Goal: Task Accomplishment & Management: Manage account settings

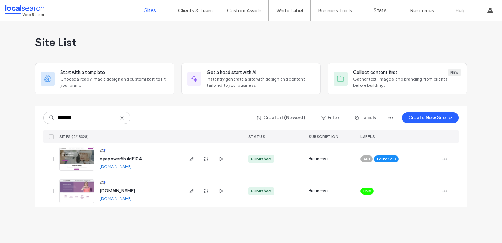
type input "********"
click at [110, 159] on span "eyepower5b4df104" at bounding box center [121, 158] width 42 height 5
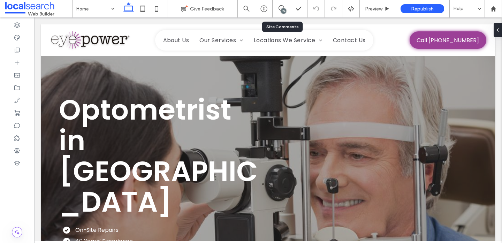
click at [279, 12] on div "24" at bounding box center [280, 8] width 17 height 17
click at [283, 8] on div "24" at bounding box center [283, 10] width 5 height 5
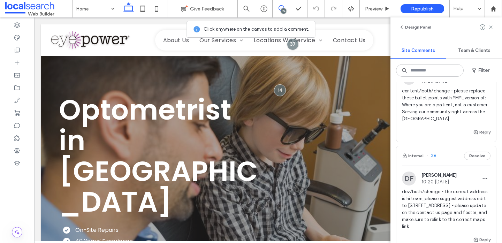
scroll to position [1698, 0]
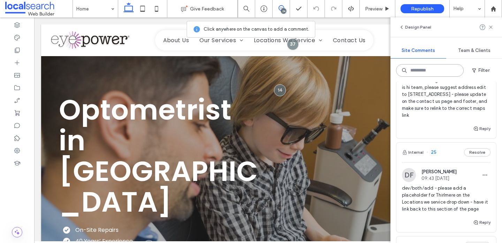
click at [416, 71] on input at bounding box center [430, 70] width 68 height 13
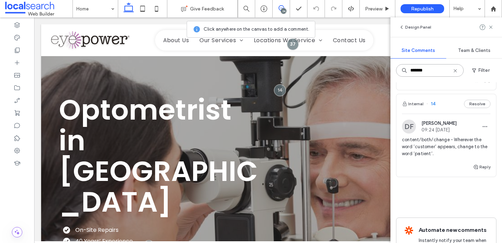
scroll to position [1067, 0]
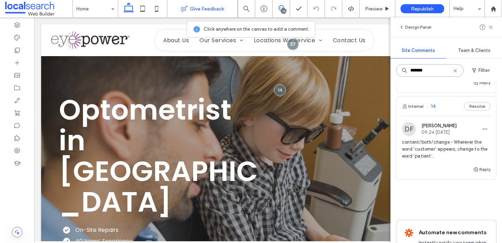
type input "*******"
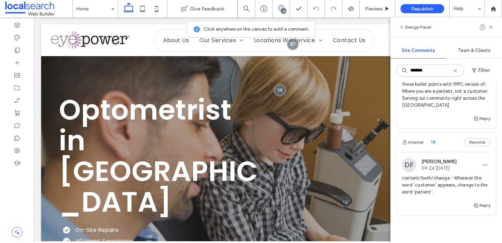
click at [428, 175] on span "content/both/change - Wherever the word ‘customer’ appears, change to the word …" at bounding box center [446, 185] width 89 height 21
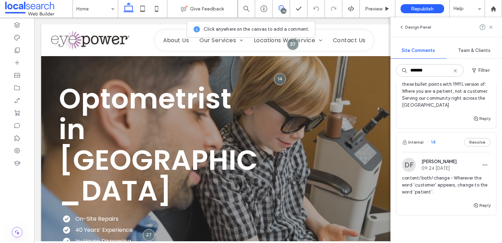
scroll to position [11, 0]
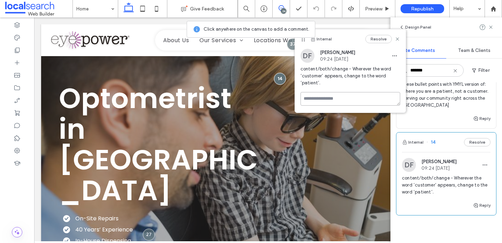
click at [345, 98] on textarea at bounding box center [350, 99] width 100 height 14
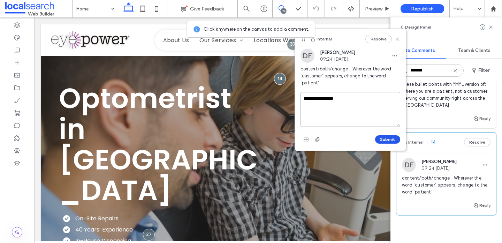
type textarea "**********"
click at [383, 141] on button "Submit" at bounding box center [387, 139] width 25 height 8
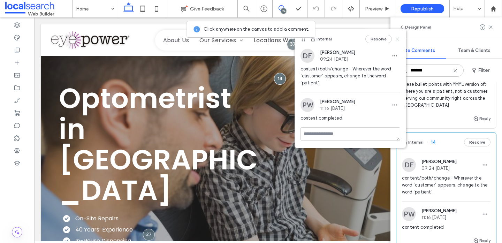
click at [396, 38] on use at bounding box center [396, 38] width 3 height 3
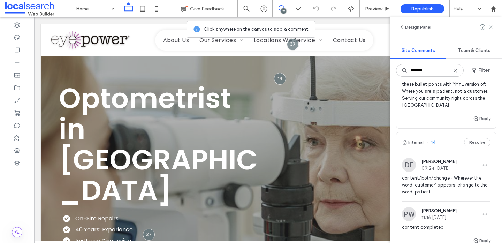
click at [489, 26] on icon at bounding box center [491, 27] width 6 height 6
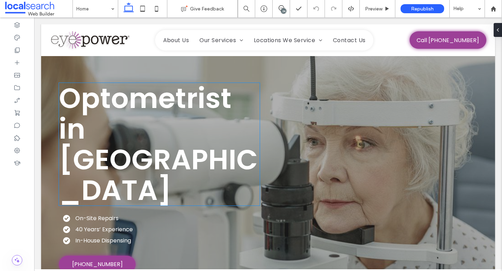
scroll to position [587, 0]
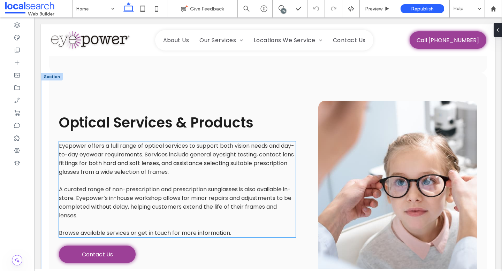
click at [170, 185] on p "﻿ A curated range of non-prescription and prescription sunglasses is also avail…" at bounding box center [177, 202] width 237 height 35
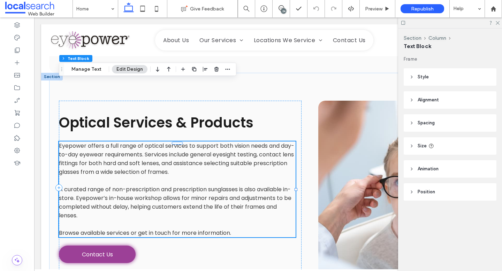
click at [170, 148] on div "Eyepower offers a full range of optical services to support both vision needs a…" at bounding box center [177, 189] width 237 height 96
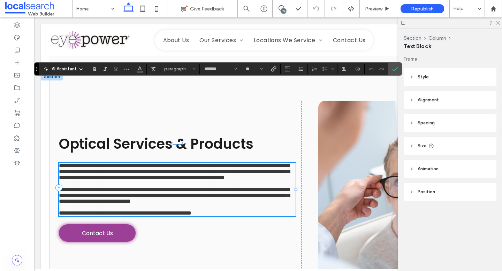
click at [190, 187] on span "**********" at bounding box center [174, 195] width 231 height 17
click at [396, 66] on span "Confirm" at bounding box center [395, 69] width 6 height 12
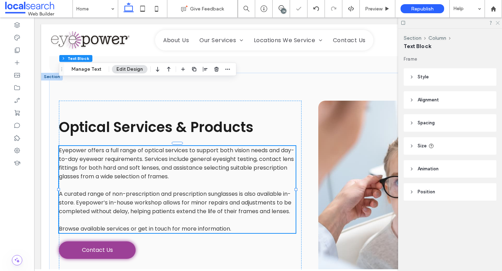
click at [496, 23] on icon at bounding box center [497, 22] width 5 height 5
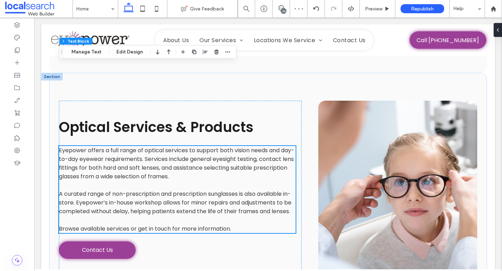
scroll to position [894, 0]
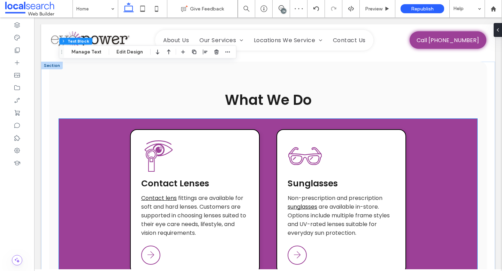
click at [217, 194] on span "fittings are available for soft and hard lenses. Customers are supported in cho…" at bounding box center [193, 215] width 105 height 43
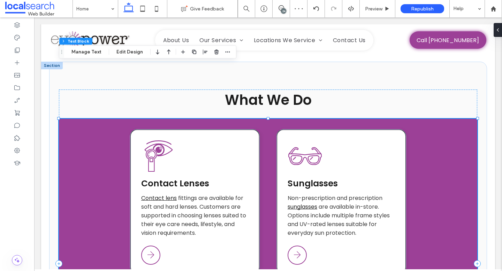
click at [217, 194] on span "fittings are available for soft and hard lenses. Customers are supported in cho…" at bounding box center [193, 215] width 105 height 43
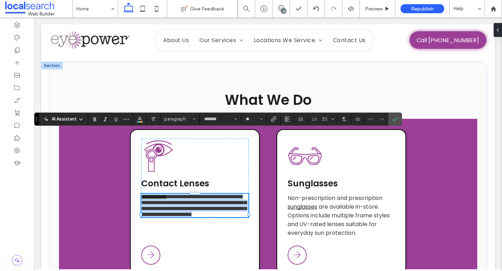
click at [230, 194] on span "**********" at bounding box center [193, 205] width 105 height 23
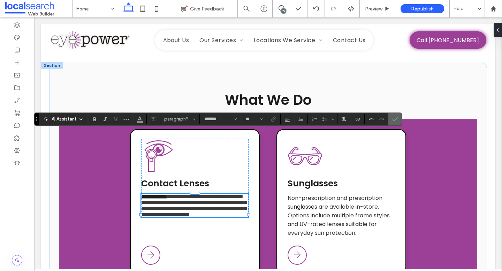
click at [394, 120] on use "Confirm" at bounding box center [395, 119] width 6 height 4
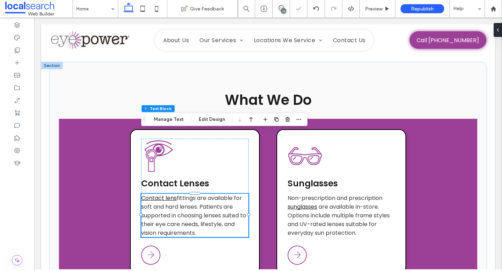
scroll to position [1303, 0]
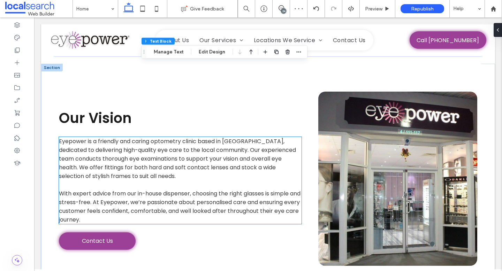
click at [120, 190] on span "﻿ With expert advice from our in-house dispenser, choosing the right glasses is…" at bounding box center [179, 207] width 241 height 34
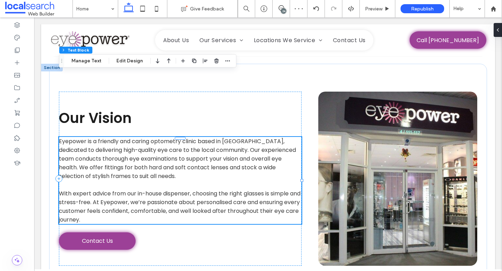
click at [120, 190] on span "﻿ With expert advice from our in-house dispenser, choosing the right glasses is…" at bounding box center [179, 207] width 241 height 34
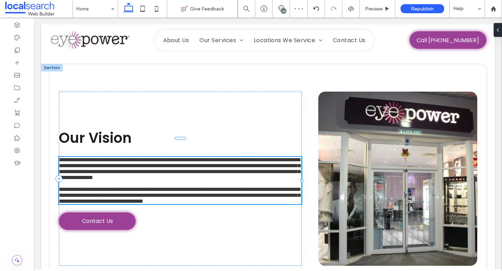
type input "*******"
type input "**"
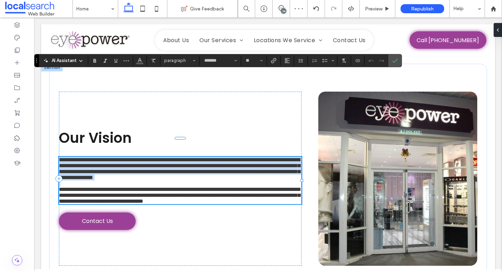
click at [101, 187] on span "**********" at bounding box center [179, 195] width 241 height 17
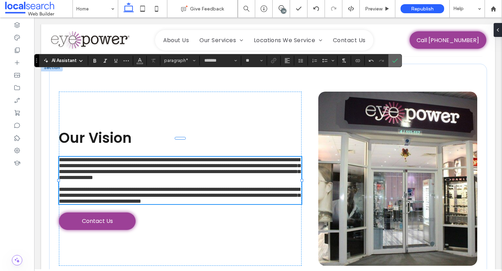
drag, startPoint x: 396, startPoint y: 62, endPoint x: 361, endPoint y: 45, distance: 38.5
click at [396, 62] on icon "Confirm" at bounding box center [395, 61] width 6 height 6
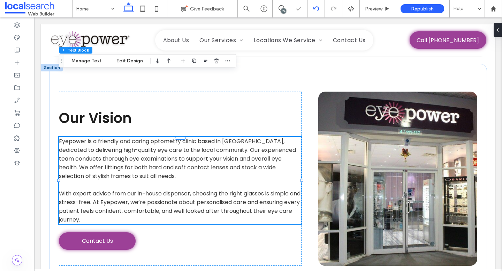
scroll to position [1621, 0]
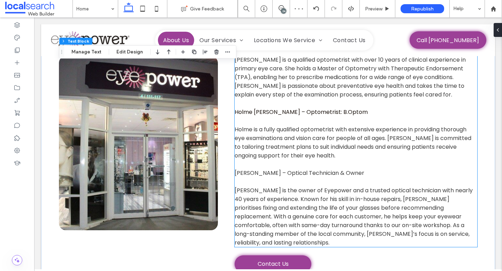
click at [344, 186] on span "Emad is the owner of Eyepower and a trusted optical technician with nearly 40 y…" at bounding box center [353, 216] width 238 height 60
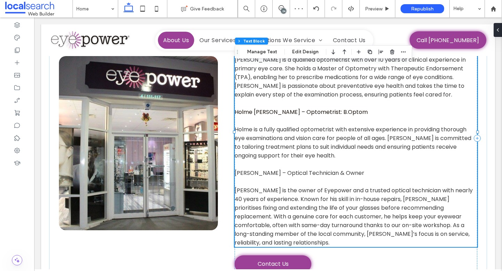
click at [344, 186] on span "Emad is the owner of Eyepower and a trusted optical technician with nearly 40 y…" at bounding box center [353, 216] width 238 height 60
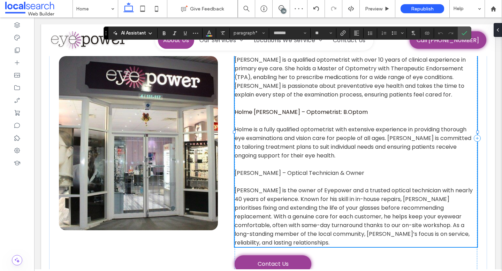
scroll to position [1543, 0]
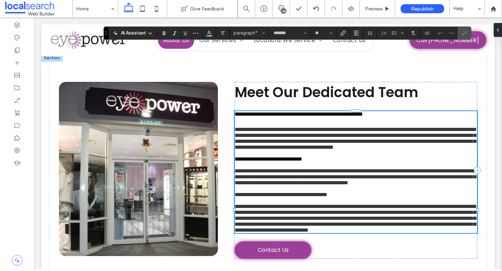
click at [275, 222] on span "**********" at bounding box center [354, 218] width 241 height 29
click at [277, 222] on span "**********" at bounding box center [354, 218] width 241 height 29
click at [464, 31] on icon "Confirm" at bounding box center [464, 33] width 6 height 6
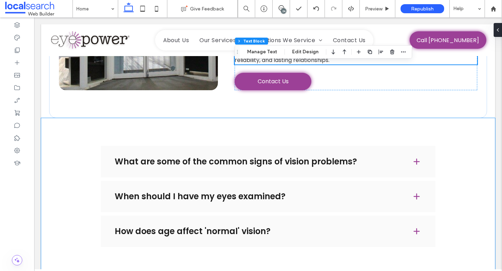
scroll to position [1792, 0]
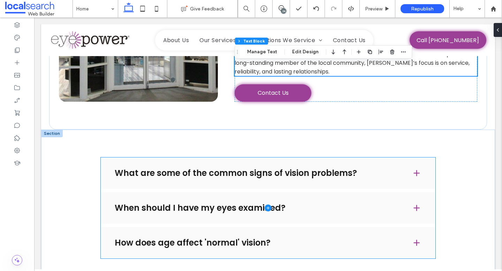
click at [250, 157] on span at bounding box center [268, 207] width 334 height 101
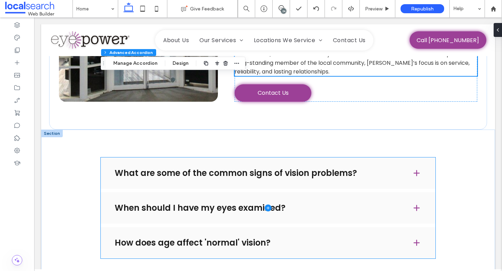
type input "*"
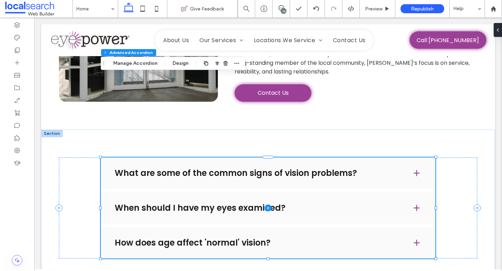
click at [271, 157] on span at bounding box center [268, 207] width 334 height 101
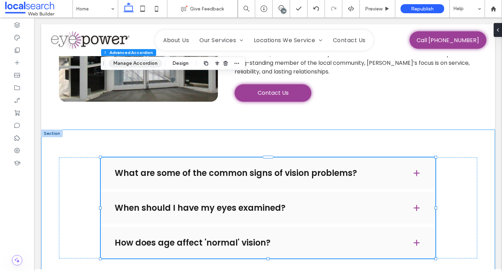
click at [141, 61] on button "Manage Accordion" at bounding box center [135, 63] width 53 height 8
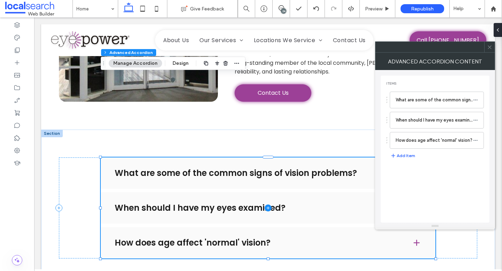
click at [306, 157] on span at bounding box center [268, 207] width 334 height 101
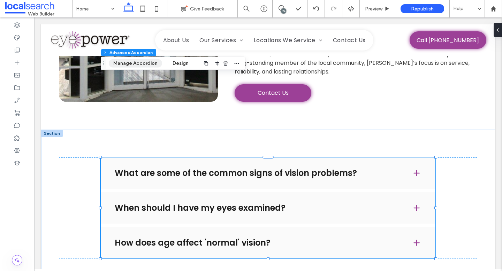
click at [145, 64] on button "Manage Accordion" at bounding box center [135, 63] width 53 height 8
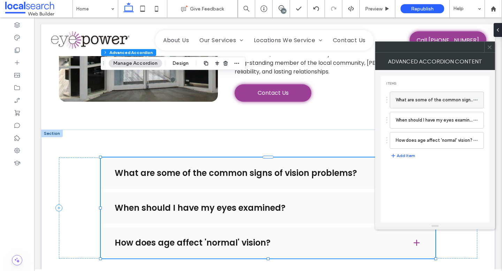
click at [446, 103] on label "What are some of the common signs of vision problems?" at bounding box center [433, 100] width 77 height 14
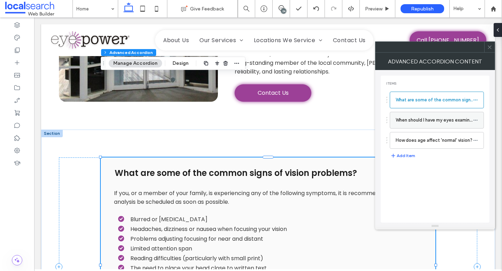
click at [457, 126] on label "When should I have my eyes examined?" at bounding box center [433, 120] width 77 height 14
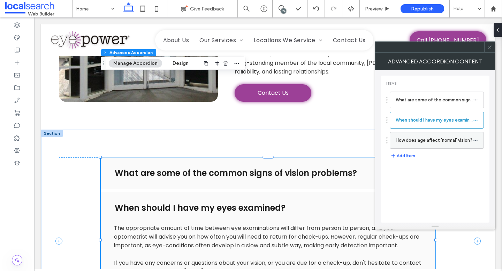
click at [449, 138] on label "How does age affect 'normal' vision?" at bounding box center [433, 140] width 77 height 14
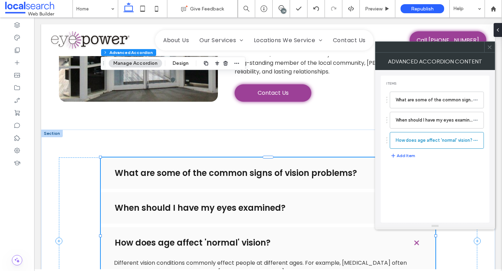
click at [490, 46] on icon at bounding box center [489, 47] width 5 height 5
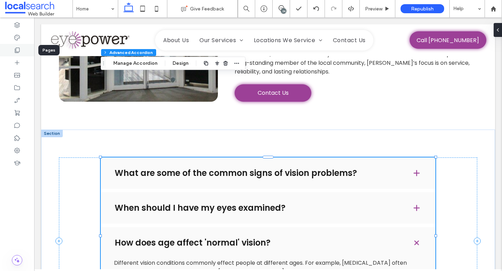
click at [17, 50] on icon at bounding box center [17, 50] width 7 height 7
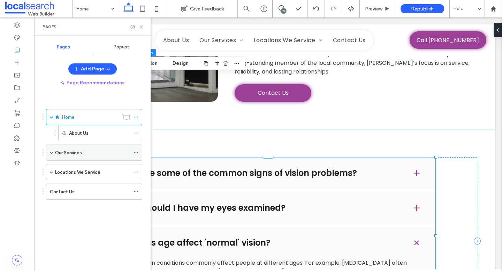
click at [79, 149] on label "Our Services" at bounding box center [68, 153] width 27 height 12
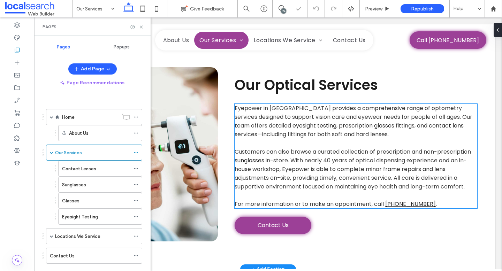
click at [271, 157] on span "in-store. With nearly 40 years of optical dispensing experience and an in-house…" at bounding box center [350, 173] width 232 height 34
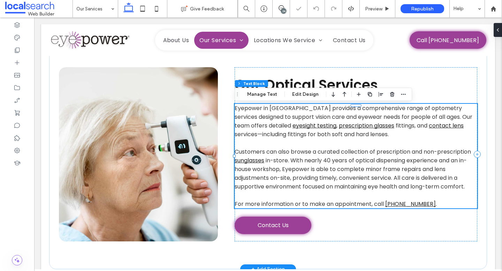
click at [271, 157] on span "in-store. With nearly 40 years of optical dispensing experience and an in-house…" at bounding box center [350, 173] width 232 height 34
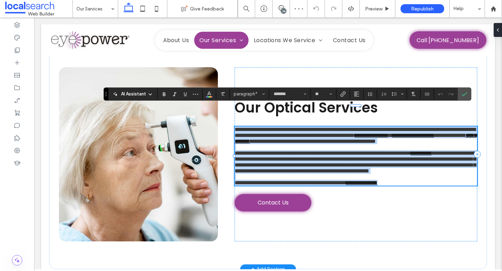
click at [266, 153] on span "**********" at bounding box center [322, 153] width 176 height 5
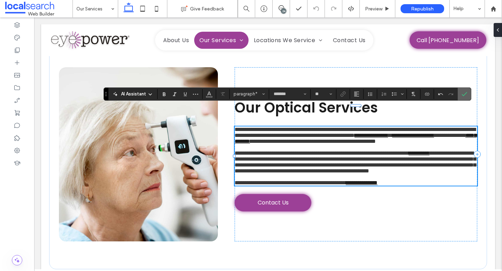
click at [466, 93] on use "Confirm" at bounding box center [464, 94] width 6 height 4
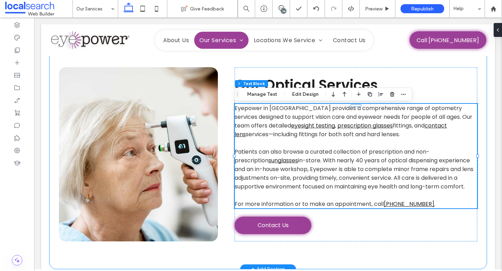
click at [386, 60] on div "Our Optical Services Eyepower in Tahmoor provides a comprehensive range of opto…" at bounding box center [268, 154] width 418 height 230
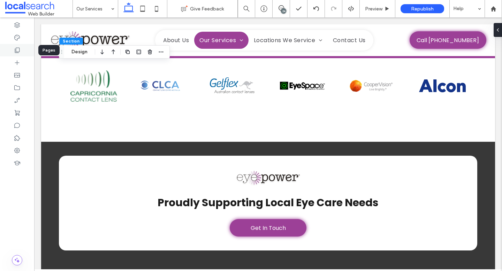
scroll to position [86, 0]
click at [17, 48] on use at bounding box center [17, 50] width 5 height 5
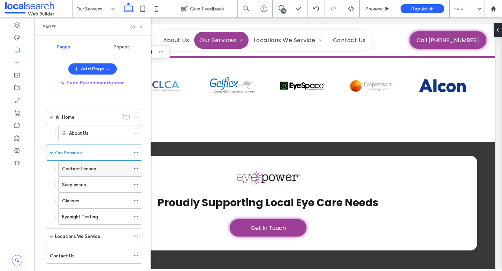
click at [85, 170] on label "Contact Lenses" at bounding box center [79, 169] width 34 height 12
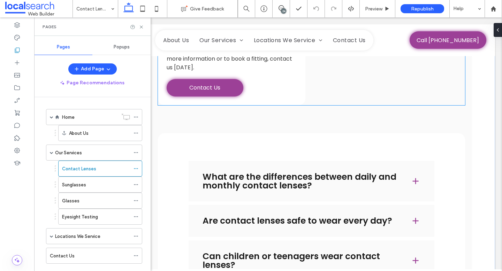
scroll to position [970, 0]
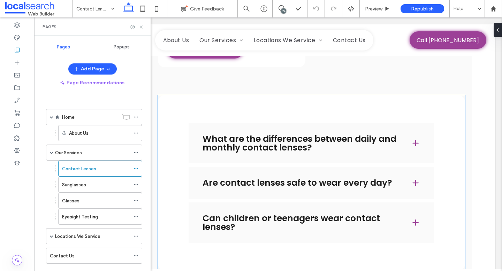
click at [293, 123] on div "What are the differences between daily and monthly contact lenses?" at bounding box center [312, 143] width 246 height 41
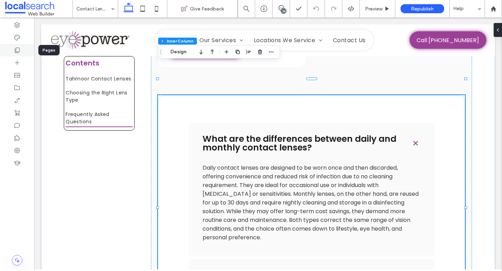
click at [18, 49] on icon at bounding box center [17, 50] width 7 height 7
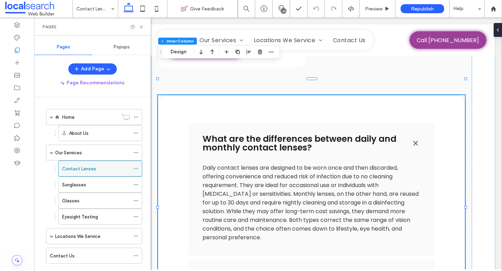
scroll to position [14, 0]
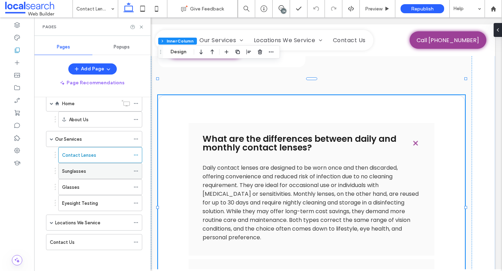
click at [85, 171] on label "Sunglasses" at bounding box center [74, 171] width 24 height 12
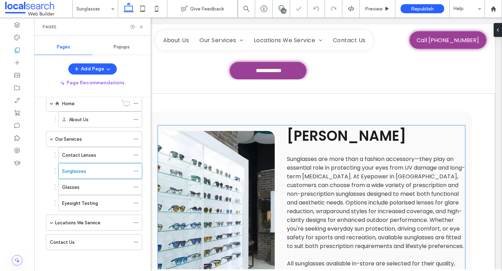
click at [438, 160] on span "Sunglasses are more than a fashion accessory—they play an essential role in pro…" at bounding box center [376, 202] width 178 height 95
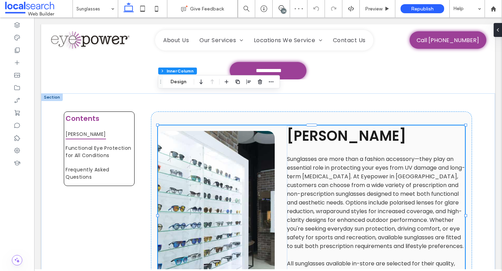
click at [438, 160] on span "Sunglasses are more than a fashion accessory—they play an essential role in pro…" at bounding box center [376, 202] width 178 height 95
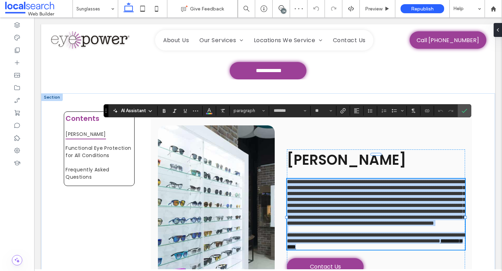
click at [456, 179] on span "**********" at bounding box center [376, 202] width 178 height 47
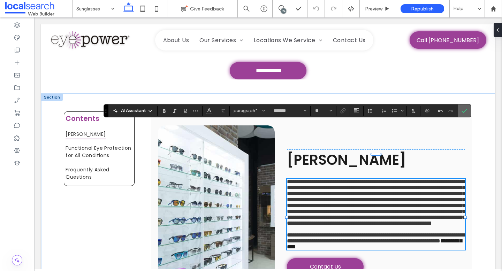
click at [464, 115] on span "Confirm" at bounding box center [462, 111] width 3 height 13
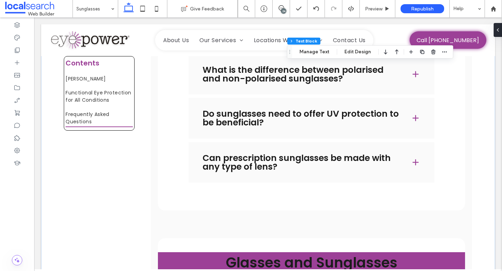
scroll to position [981, 0]
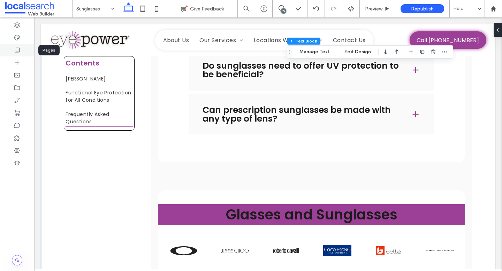
click at [19, 49] on icon at bounding box center [17, 50] width 7 height 7
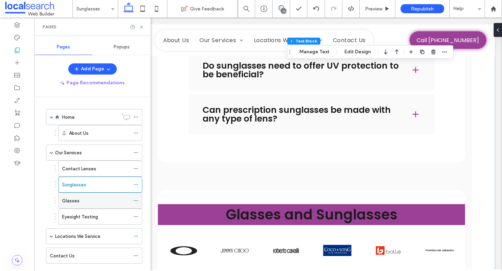
click at [90, 204] on div "Glasses" at bounding box center [96, 200] width 68 height 7
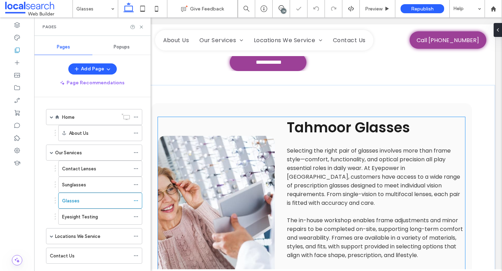
click at [357, 149] on span "Selecting the right pair of glasses involves more than frame style—comfort, fun…" at bounding box center [373, 177] width 173 height 60
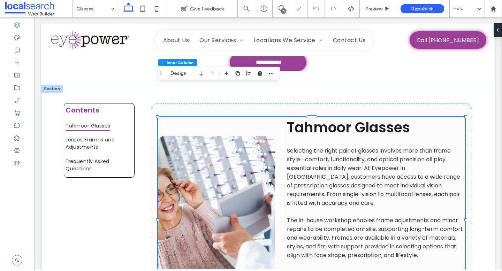
click at [357, 149] on span "Selecting the right pair of glasses involves more than frame style—comfort, fun…" at bounding box center [373, 177] width 173 height 60
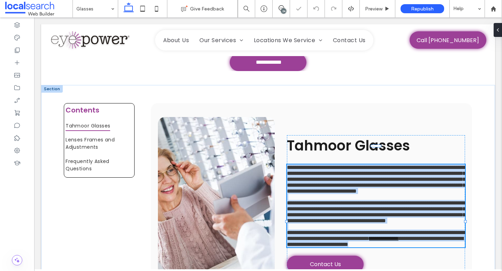
type input "*******"
type input "**"
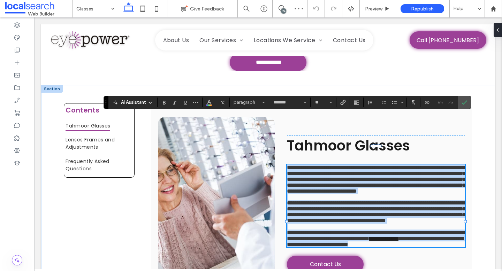
click at [317, 165] on span "**********" at bounding box center [376, 179] width 178 height 29
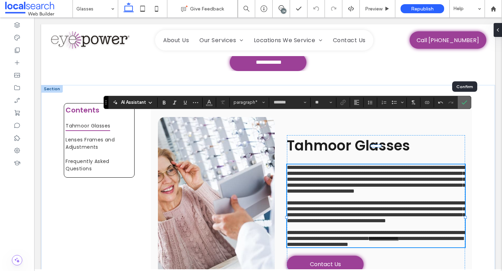
click at [465, 103] on icon "Confirm" at bounding box center [464, 103] width 6 height 6
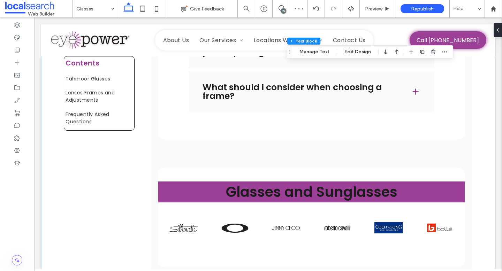
scroll to position [1045, 0]
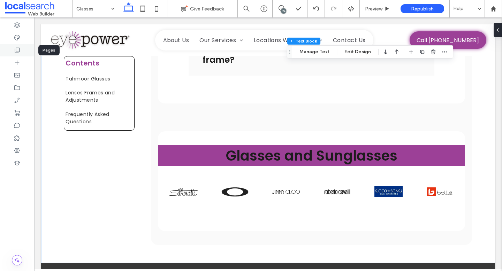
click at [20, 52] on icon at bounding box center [17, 50] width 7 height 7
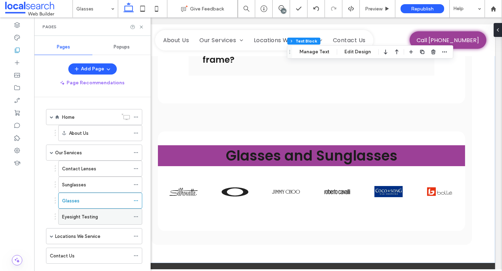
click at [96, 213] on label "Eyesight Testing" at bounding box center [80, 217] width 36 height 12
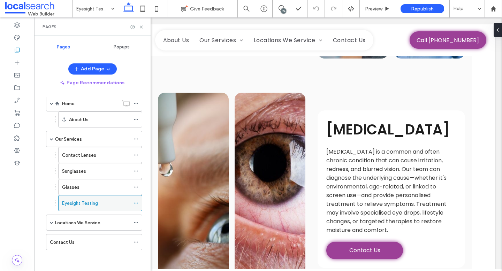
scroll to position [13, 0]
click at [98, 243] on div "Contact Us" at bounding box center [90, 242] width 80 height 15
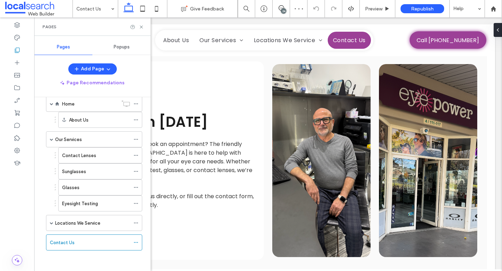
scroll to position [483, 0]
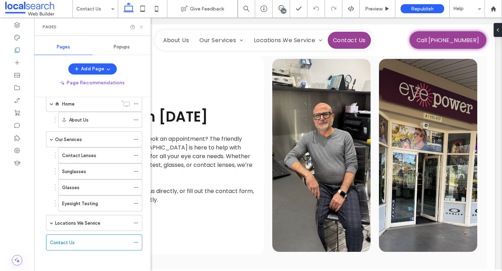
click at [142, 25] on icon at bounding box center [141, 26] width 5 height 5
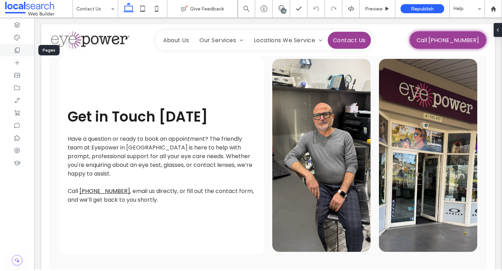
click at [16, 47] on icon at bounding box center [17, 50] width 7 height 7
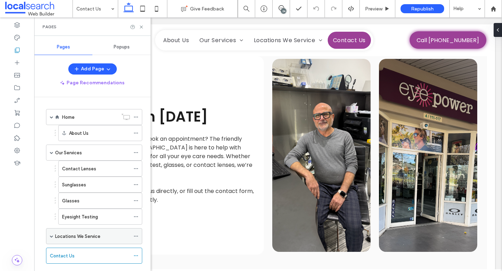
scroll to position [14, 0]
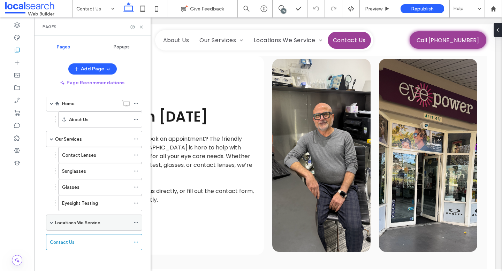
click at [91, 224] on label "Locations We Service" at bounding box center [77, 223] width 45 height 12
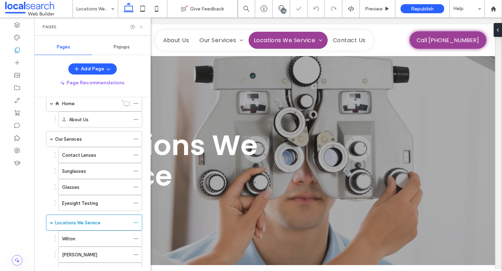
click at [141, 29] on icon at bounding box center [141, 26] width 5 height 5
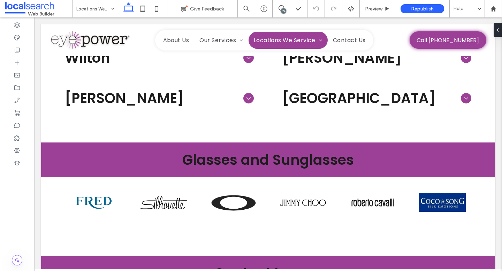
scroll to position [554, 0]
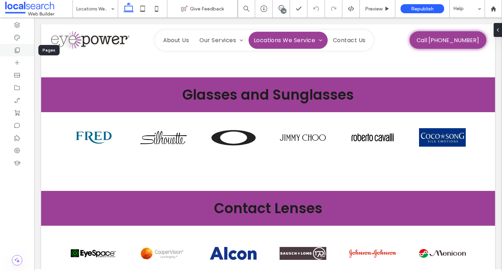
click at [14, 48] on icon at bounding box center [17, 50] width 7 height 7
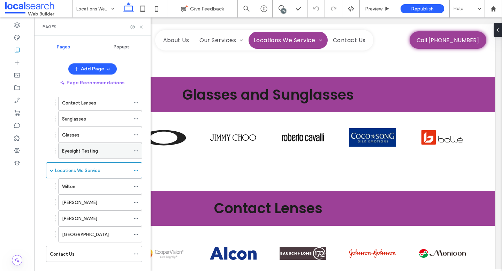
scroll to position [78, 0]
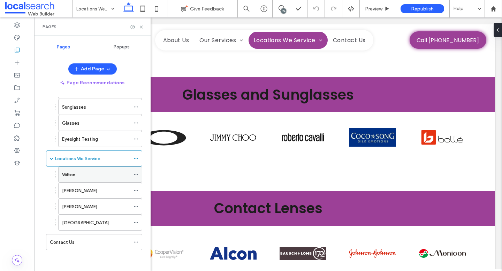
click at [76, 182] on div "Wilton" at bounding box center [96, 174] width 68 height 15
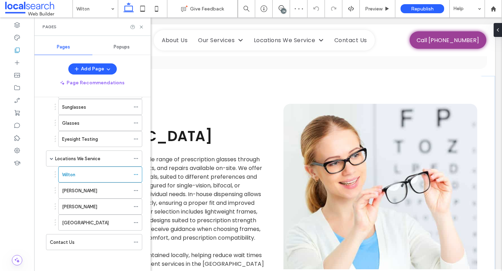
scroll to position [1080, 0]
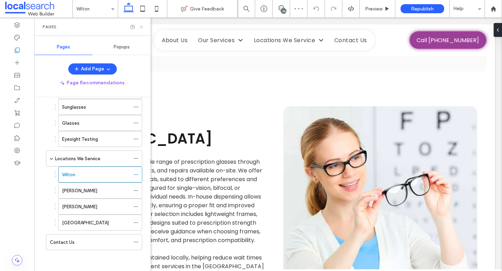
click at [141, 25] on icon at bounding box center [141, 26] width 5 height 5
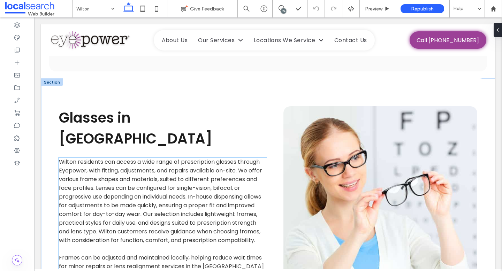
click at [182, 169] on span "Wilton residents can access a wide range of prescription glasses through Eyepow…" at bounding box center [160, 201] width 203 height 86
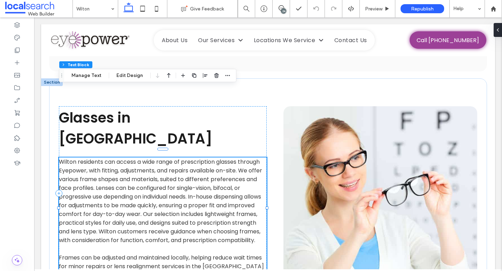
click at [182, 169] on span "Wilton residents can access a wide range of prescription glasses through Eyepow…" at bounding box center [160, 201] width 203 height 86
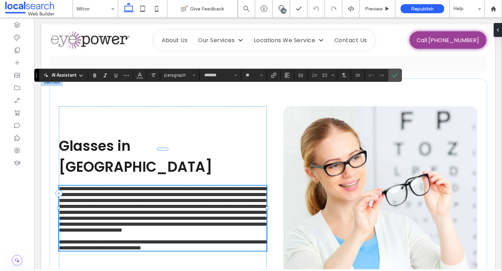
click at [170, 186] on span "**********" at bounding box center [164, 209] width 210 height 47
click at [392, 79] on span "Confirm" at bounding box center [393, 75] width 3 height 13
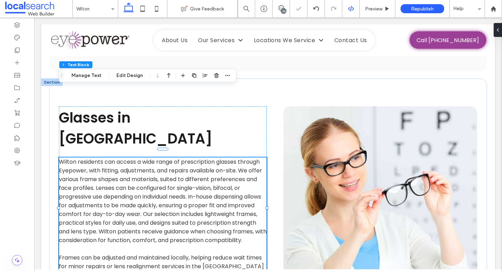
scroll to position [1273, 0]
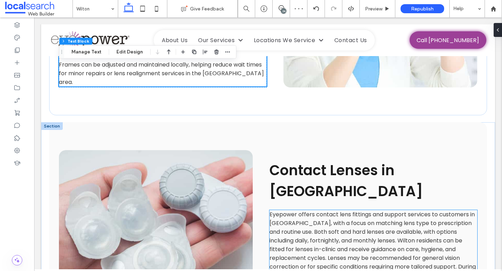
click at [418, 210] on span "Eyepower offers contact lens fittings and support services to customers in Wilt…" at bounding box center [372, 249] width 206 height 78
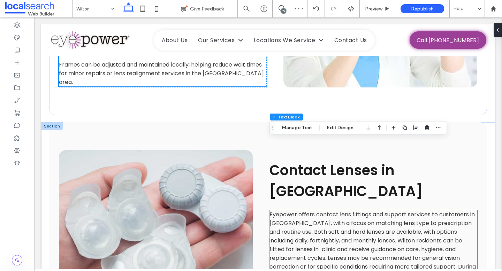
click at [418, 210] on span "Eyepower offers contact lens fittings and support services to customers in Wilt…" at bounding box center [372, 249] width 206 height 78
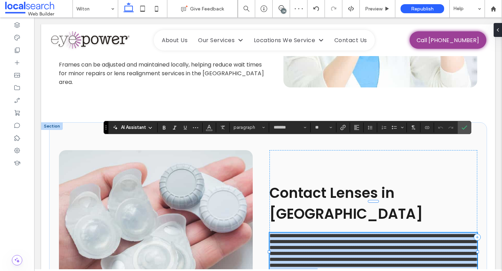
click at [465, 233] on span "**********" at bounding box center [374, 253] width 210 height 41
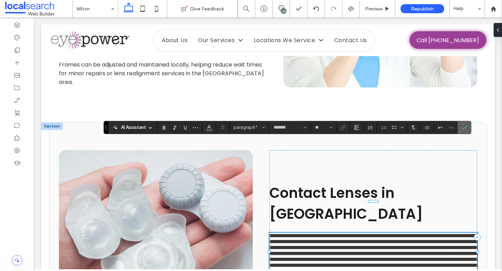
click at [463, 125] on icon "Confirm" at bounding box center [464, 128] width 6 height 6
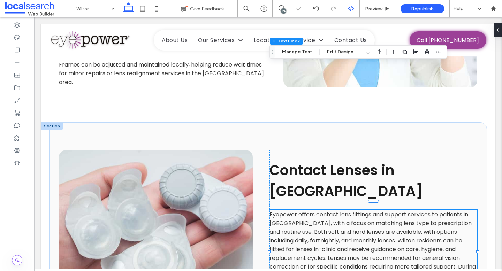
scroll to position [1510, 0]
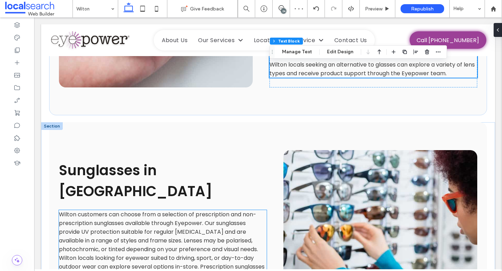
click at [150, 210] on span "Wilton customers can choose from a selection of prescription and non-prescripti…" at bounding box center [163, 249] width 208 height 78
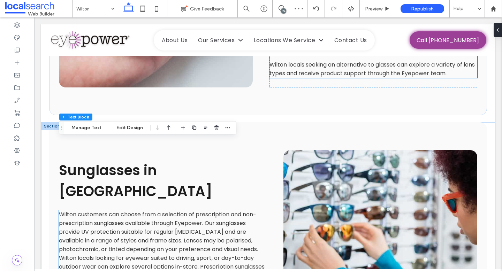
click at [150, 210] on span "Wilton customers can choose from a selection of prescription and non-prescripti…" at bounding box center [163, 249] width 208 height 78
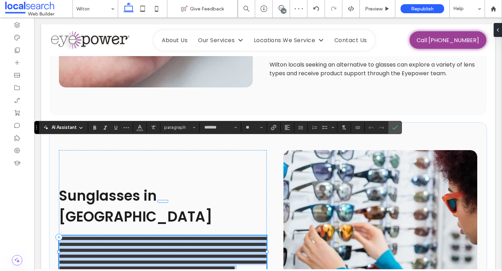
click at [106, 236] on span "**********" at bounding box center [164, 253] width 210 height 35
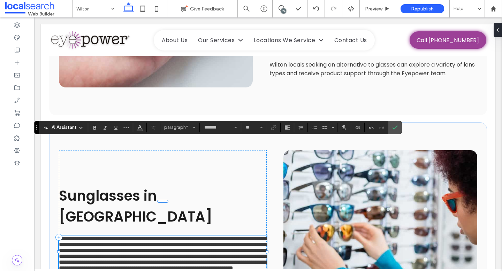
click at [393, 127] on icon "Confirm" at bounding box center [395, 128] width 6 height 6
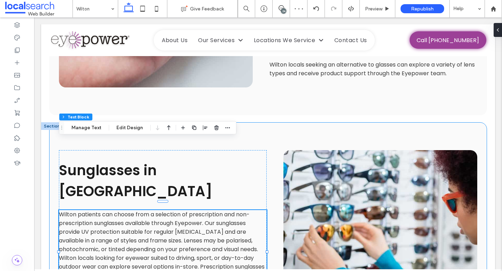
click at [283, 122] on div "Sunglasses in Wilton Wilton patients can choose from a selection of prescriptio…" at bounding box center [268, 237] width 418 height 230
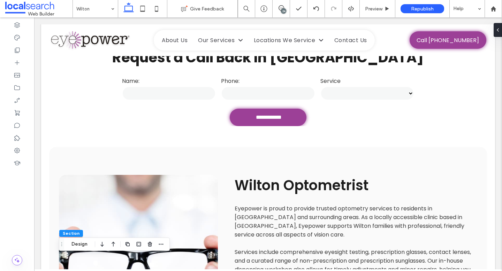
scroll to position [7, 0]
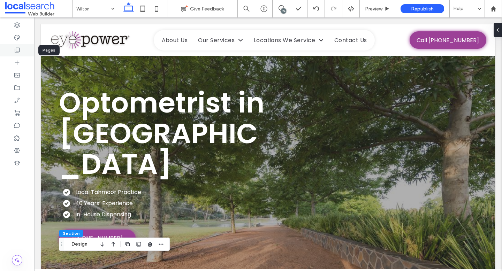
click at [18, 49] on icon at bounding box center [17, 50] width 7 height 7
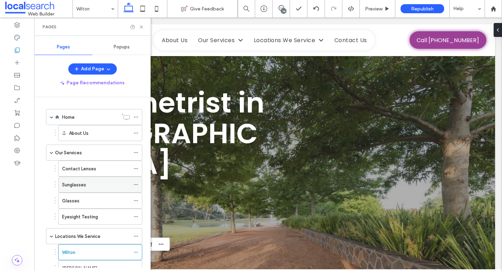
scroll to position [78, 0]
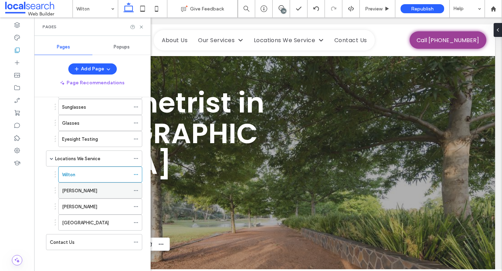
click at [91, 195] on div "Buxton" at bounding box center [96, 190] width 68 height 15
click at [140, 28] on icon at bounding box center [141, 26] width 5 height 5
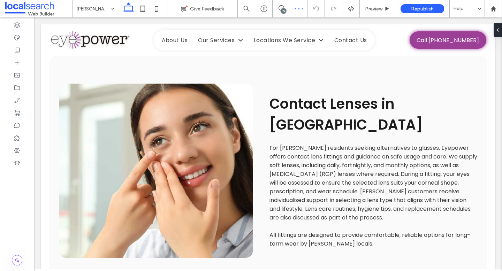
scroll to position [1502, 0]
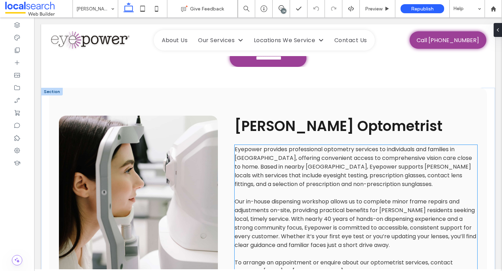
scroll to position [371, 0]
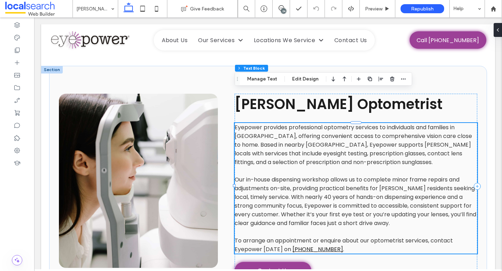
click at [263, 178] on span "Our in-house dispensing workshop allows us to complete minor frame repairs and …" at bounding box center [354, 202] width 241 height 52
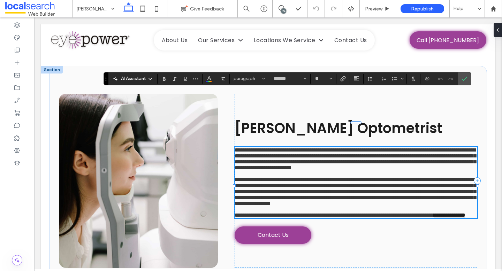
click at [261, 179] on span "**********" at bounding box center [354, 191] width 241 height 29
click at [465, 79] on use "Confirm" at bounding box center [464, 79] width 6 height 4
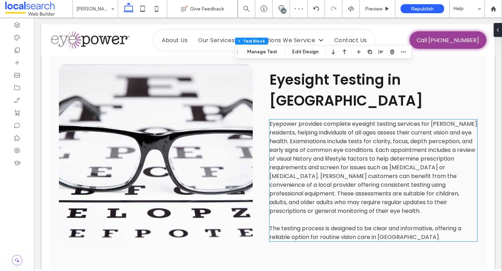
scroll to position [848, 0]
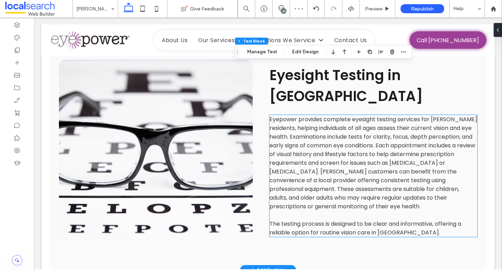
click at [338, 130] on span "Eyepower provides complete eyesight testing services for Buxton residents, help…" at bounding box center [373, 162] width 208 height 95
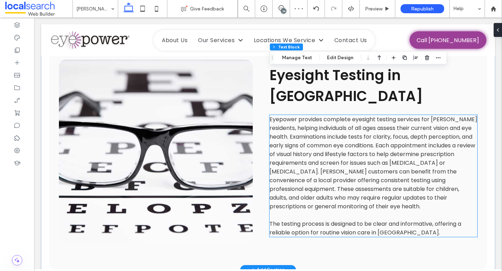
click at [338, 130] on div "Eyepower provides complete eyesight testing services for Buxton residents, help…" at bounding box center [373, 176] width 208 height 122
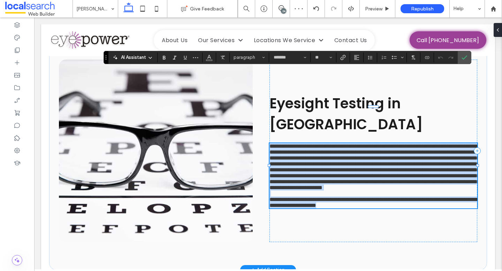
click at [316, 144] on span "**********" at bounding box center [374, 167] width 210 height 47
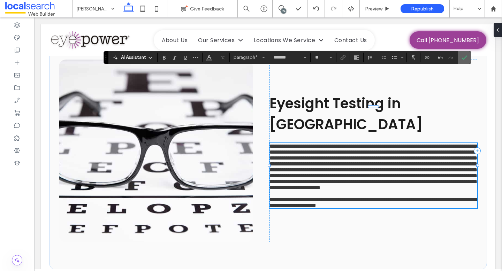
click at [464, 56] on icon "Confirm" at bounding box center [464, 58] width 6 height 6
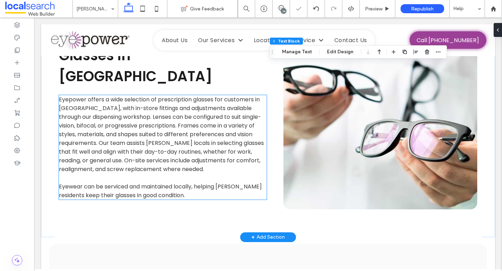
scroll to position [1049, 0]
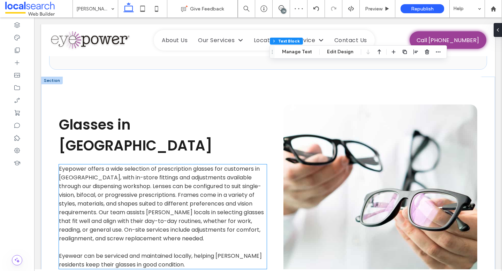
click at [207, 164] on p "Eyepower offers a wide selection of prescription glasses for customers in Buxto…" at bounding box center [163, 203] width 208 height 78
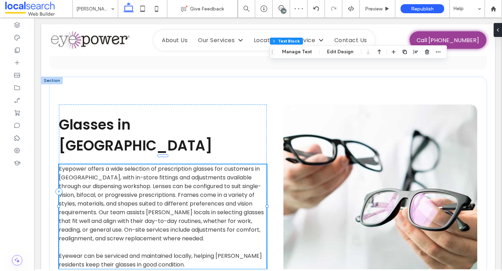
click at [207, 164] on p "Eyepower offers a wide selection of prescription glasses for customers in Buxto…" at bounding box center [163, 203] width 208 height 78
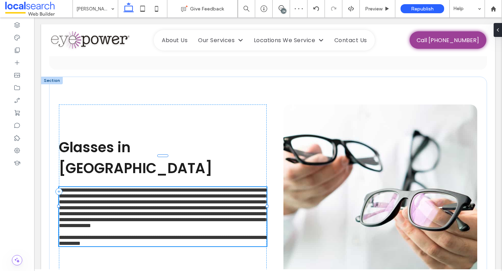
type input "*******"
type input "**"
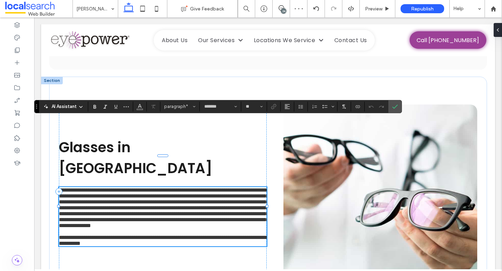
click at [252, 187] on span "**********" at bounding box center [164, 207] width 210 height 41
click at [397, 106] on use "Confirm" at bounding box center [395, 107] width 6 height 4
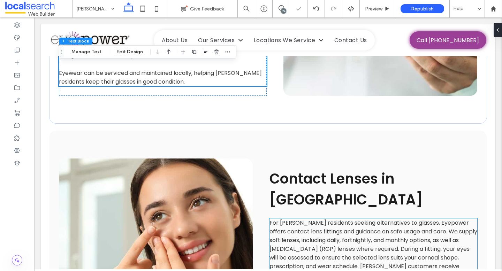
scroll to position [1352, 0]
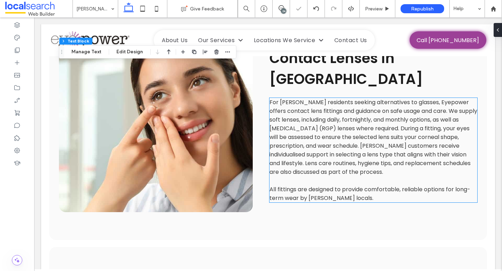
click at [397, 106] on span "For Buxton residents seeking alternatives to glasses, Eyepower offers contact l…" at bounding box center [373, 137] width 208 height 78
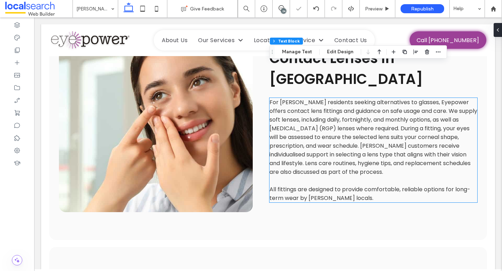
click at [397, 106] on span "For Buxton residents seeking alternatives to glasses, Eyepower offers contact l…" at bounding box center [373, 137] width 208 height 78
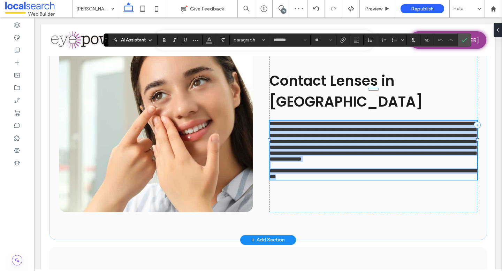
click at [409, 121] on span "**********" at bounding box center [374, 141] width 210 height 41
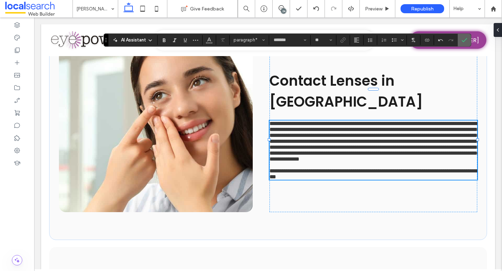
click at [466, 39] on icon "Confirm" at bounding box center [464, 40] width 6 height 6
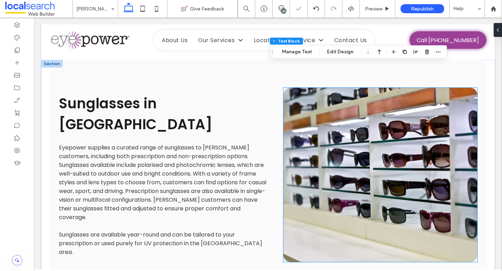
scroll to position [1528, 0]
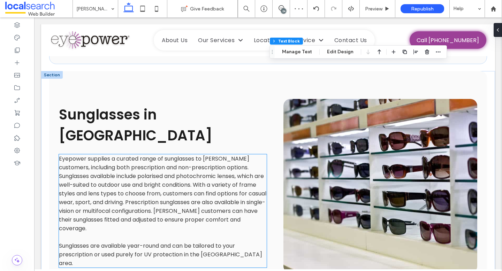
click at [195, 155] on span "Eyepower supplies a curated range of sunglasses to Buxton customers, including …" at bounding box center [162, 194] width 207 height 78
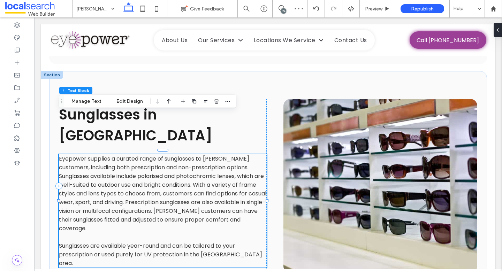
click at [195, 155] on span "Eyepower supplies a curated range of sunglasses to Buxton customers, including …" at bounding box center [162, 194] width 207 height 78
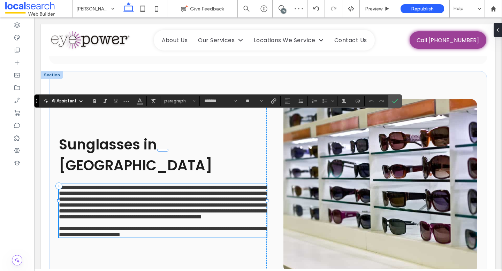
click at [253, 185] on span "**********" at bounding box center [164, 202] width 210 height 35
click at [395, 100] on icon "Confirm" at bounding box center [395, 101] width 6 height 6
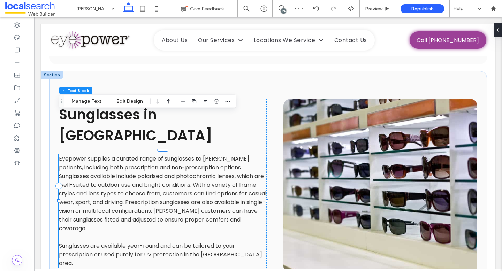
click at [178, 155] on span "Eyepower supplies a curated range of sunglasses to Buxton patients, including b…" at bounding box center [162, 194] width 207 height 78
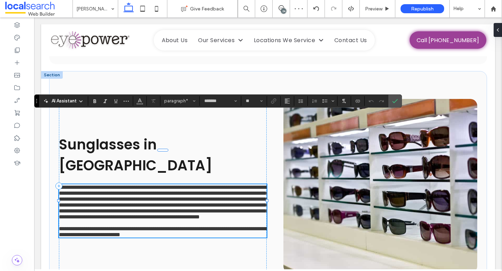
click at [170, 185] on span "**********" at bounding box center [164, 202] width 210 height 35
click at [173, 185] on span "**********" at bounding box center [164, 202] width 210 height 35
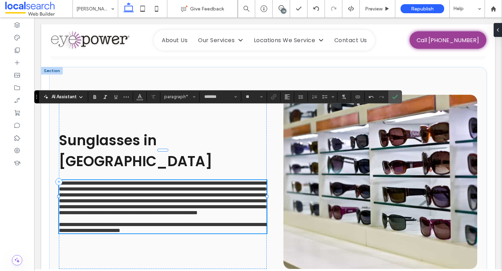
click at [206, 180] on span "**********" at bounding box center [164, 197] width 210 height 35
click at [202, 180] on span "**********" at bounding box center [164, 197] width 210 height 35
click at [396, 96] on use "Confirm" at bounding box center [395, 97] width 6 height 4
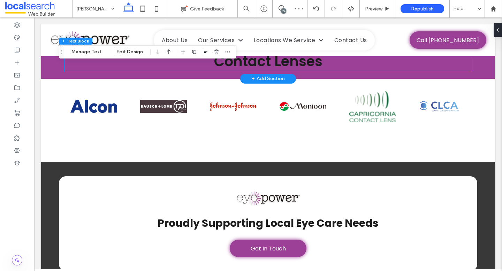
scroll to position [2305, 0]
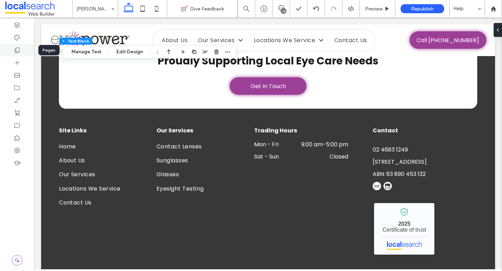
click at [17, 49] on icon at bounding box center [17, 50] width 7 height 7
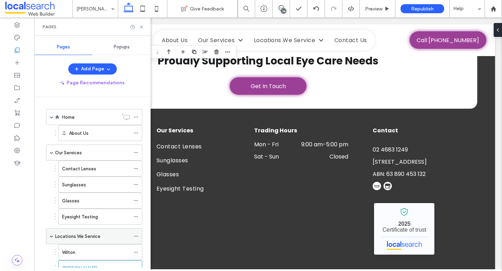
scroll to position [78, 0]
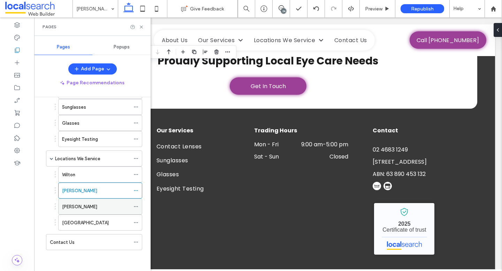
click at [72, 204] on label "Bargo" at bounding box center [79, 207] width 35 height 12
click at [140, 26] on icon at bounding box center [141, 26] width 5 height 5
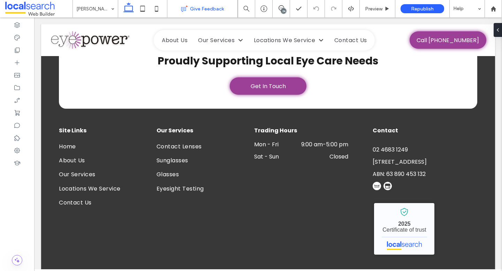
type input "*******"
type input "**"
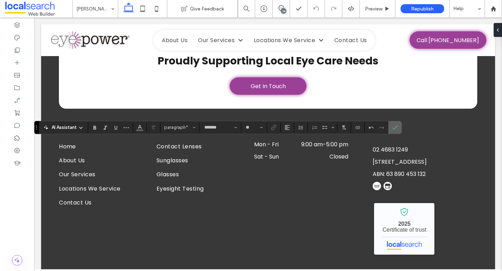
click at [397, 128] on icon "Confirm" at bounding box center [395, 128] width 6 height 6
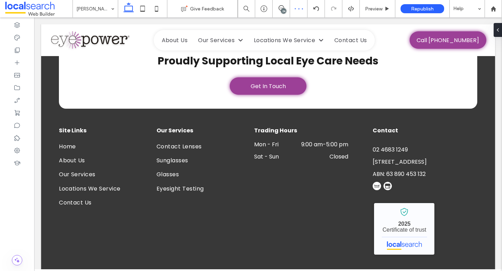
type input "*******"
type input "**"
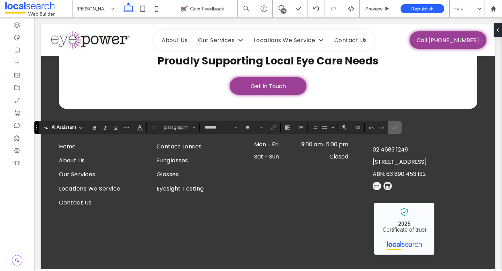
click at [391, 126] on label "Confirm" at bounding box center [395, 127] width 10 height 13
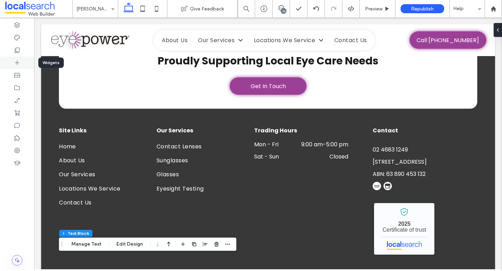
click at [20, 57] on div at bounding box center [17, 62] width 34 height 13
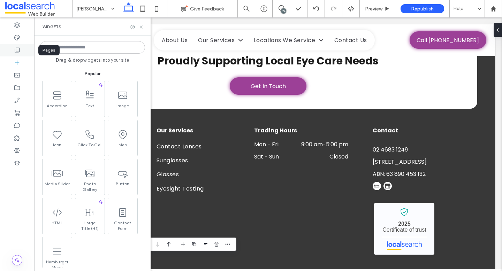
click at [20, 44] on div at bounding box center [17, 50] width 34 height 13
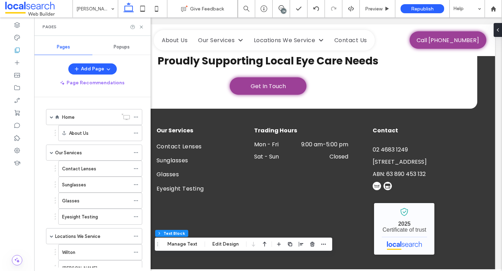
scroll to position [78, 0]
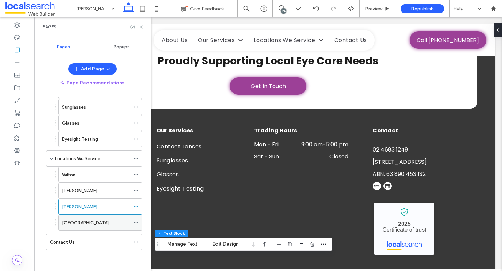
click at [104, 222] on div "Picton" at bounding box center [96, 222] width 68 height 7
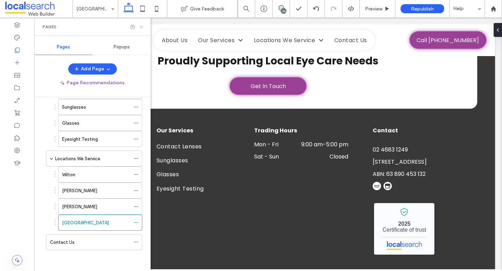
click at [141, 25] on icon at bounding box center [141, 26] width 5 height 5
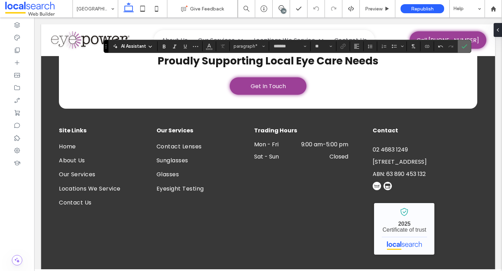
click at [464, 46] on icon "Confirm" at bounding box center [464, 47] width 6 height 6
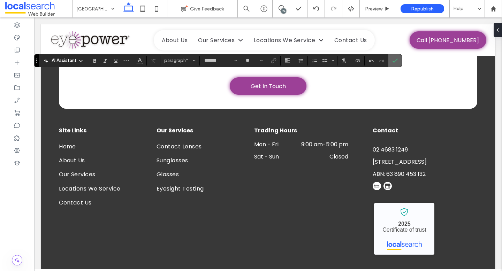
click at [392, 62] on icon "Confirm" at bounding box center [395, 61] width 6 height 6
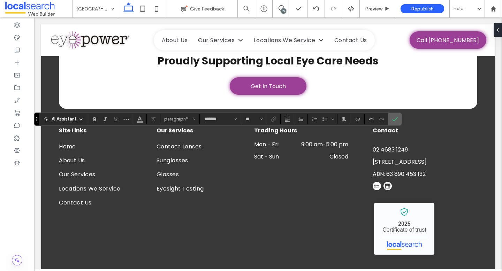
click at [401, 121] on section at bounding box center [394, 119] width 13 height 13
click at [397, 122] on span "Confirm" at bounding box center [395, 119] width 6 height 12
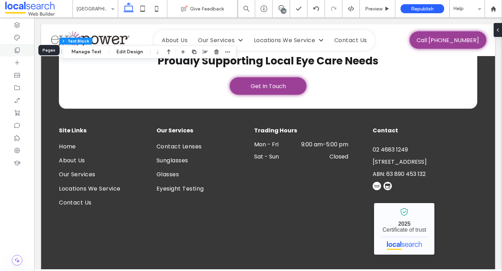
click at [13, 51] on div at bounding box center [17, 50] width 34 height 13
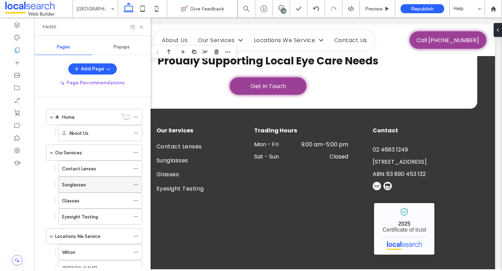
scroll to position [78, 0]
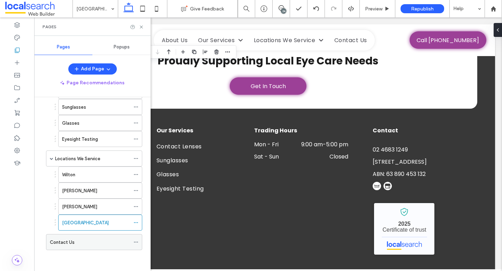
click at [90, 244] on div "Contact Us" at bounding box center [90, 242] width 80 height 7
click at [278, 8] on use at bounding box center [281, 8] width 6 height 6
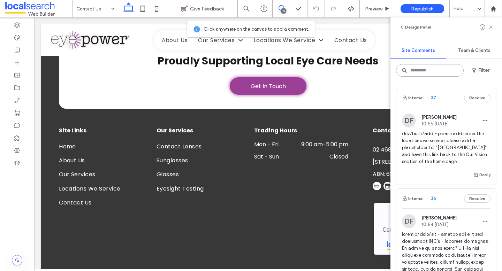
click at [416, 71] on input at bounding box center [430, 70] width 68 height 13
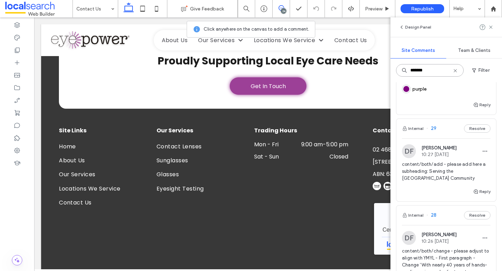
scroll to position [729, 0]
type input "*******"
click at [464, 160] on span "content/both/add - please add here a subheading: Serving the Wollondilly Shire …" at bounding box center [446, 170] width 89 height 21
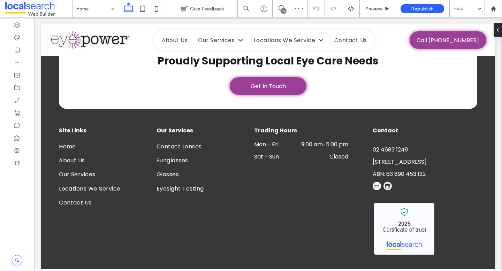
click at [282, 13] on div "24" at bounding box center [283, 10] width 5 height 5
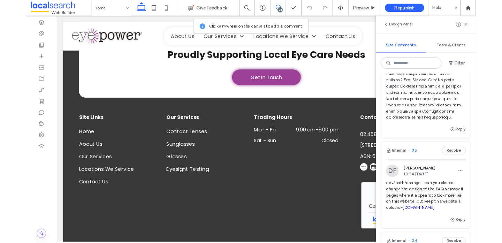
scroll to position [352, 0]
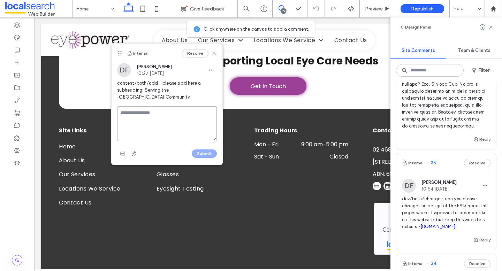
click at [160, 111] on textarea at bounding box center [167, 123] width 100 height 35
type textarea "**********"
click at [207, 154] on button "Submit" at bounding box center [204, 153] width 25 height 8
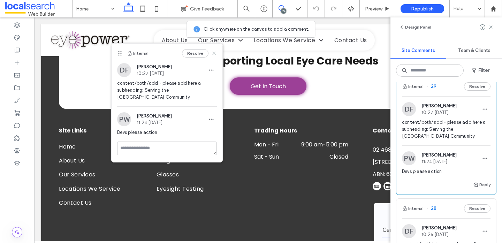
scroll to position [1424, 0]
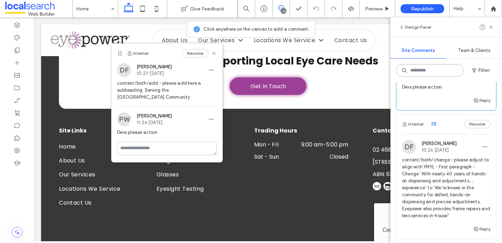
click at [439, 73] on input at bounding box center [430, 70] width 68 height 13
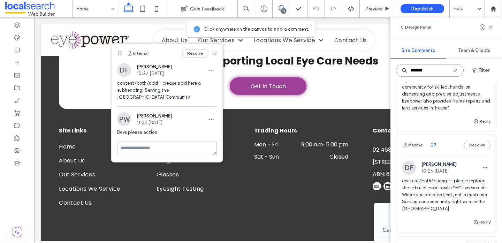
scroll to position [962, 0]
type input "*******"
click at [422, 178] on span "content/both/change - please replace these bullet points with YMYL version of: …" at bounding box center [446, 195] width 89 height 35
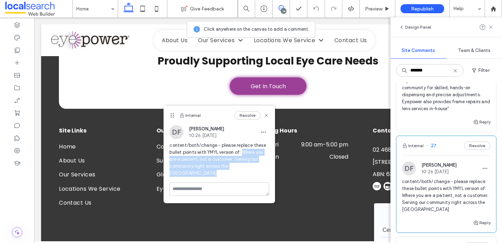
drag, startPoint x: 243, startPoint y: 151, endPoint x: 266, endPoint y: 170, distance: 29.7
click at [266, 170] on div "content/both/change - please replace these bullet points with YMYL version of: …" at bounding box center [219, 162] width 100 height 40
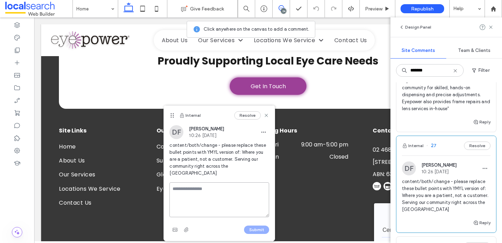
click at [203, 185] on textarea at bounding box center [219, 199] width 100 height 35
type textarea "**********"
click at [260, 225] on button "Submit" at bounding box center [256, 229] width 25 height 8
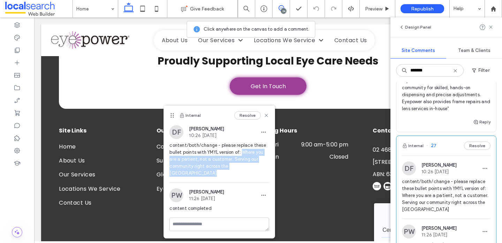
drag, startPoint x: 266, startPoint y: 166, endPoint x: 242, endPoint y: 154, distance: 26.2
click at [242, 154] on span "content/both/change - please replace these bullet points with YMYL version of: …" at bounding box center [219, 159] width 100 height 35
copy span "Where you are a patient, not a customer. Serving our community right across the…"
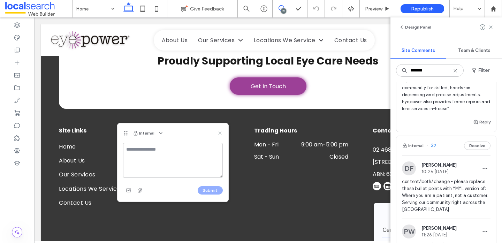
click at [220, 133] on use at bounding box center [219, 133] width 3 height 3
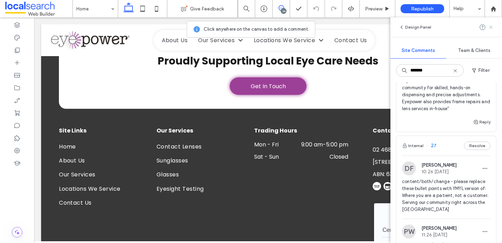
click at [493, 27] on icon at bounding box center [491, 27] width 6 height 6
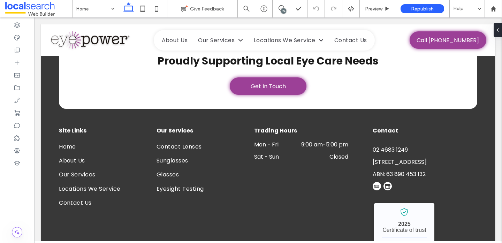
scroll to position [0, 0]
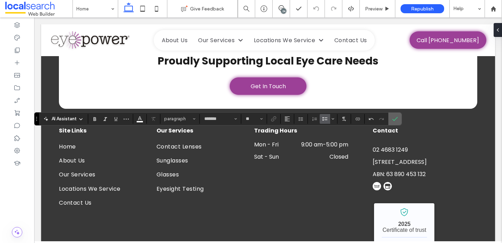
click at [397, 118] on use "Confirm" at bounding box center [395, 119] width 6 height 4
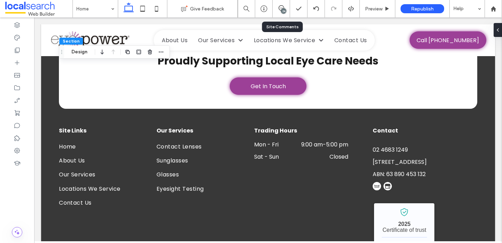
click at [279, 11] on div "24" at bounding box center [280, 8] width 17 height 7
click at [284, 11] on div "24" at bounding box center [283, 10] width 5 height 5
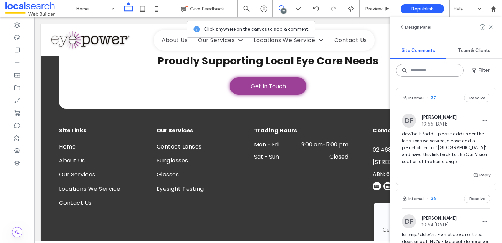
click at [433, 69] on input at bounding box center [430, 70] width 68 height 13
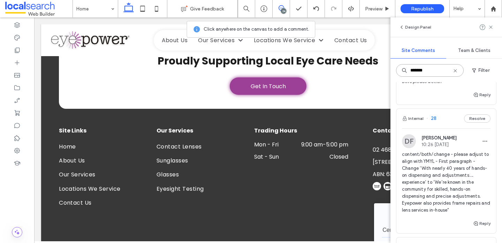
scroll to position [854, 0]
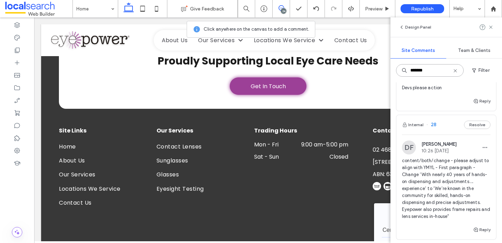
type input "*******"
click at [468, 140] on div "DF Dorotea Finn 10:26 Aug 19 2025 content/both/change - please adjust to align …" at bounding box center [446, 182] width 89 height 85
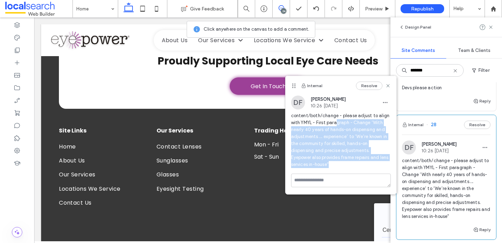
drag, startPoint x: 337, startPoint y: 124, endPoint x: 362, endPoint y: 162, distance: 44.6
click at [362, 162] on span "content/both/change - please adjust to align with YMYL - First paragraph - Chan…" at bounding box center [341, 140] width 100 height 56
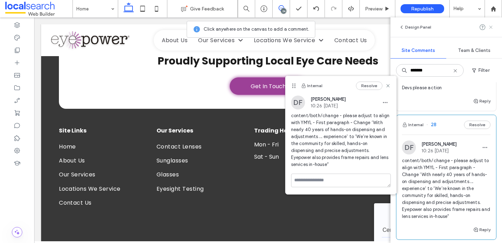
click at [492, 26] on icon at bounding box center [491, 27] width 6 height 6
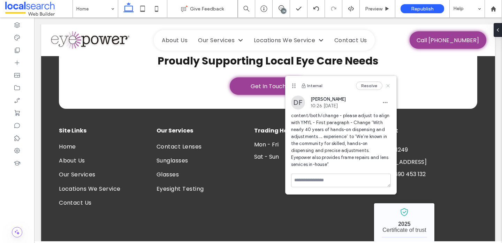
click at [389, 85] on icon at bounding box center [388, 86] width 6 height 6
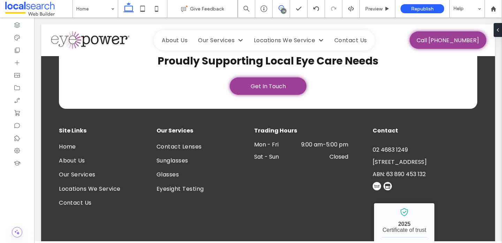
click at [278, 7] on use at bounding box center [281, 8] width 6 height 6
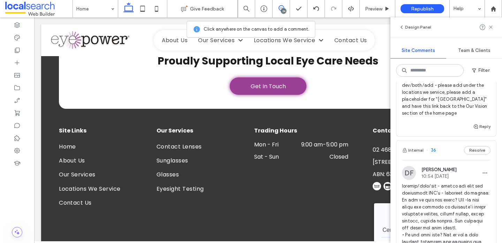
scroll to position [5, 0]
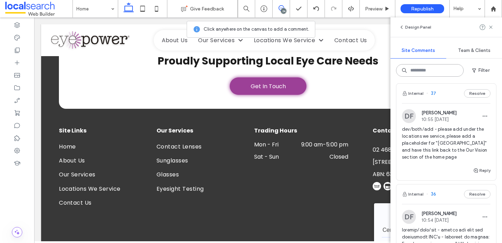
click at [425, 71] on input at bounding box center [430, 70] width 68 height 13
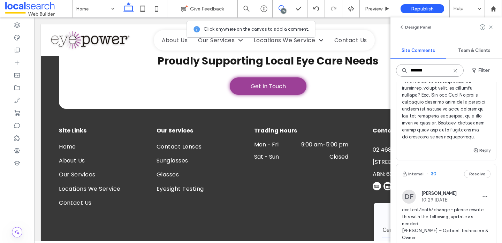
scroll to position [242, 0]
type input "*******"
click at [437, 115] on span at bounding box center [446, 13] width 89 height 251
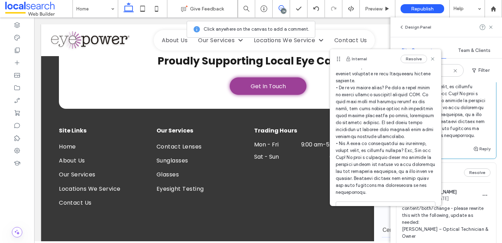
scroll to position [129, 0]
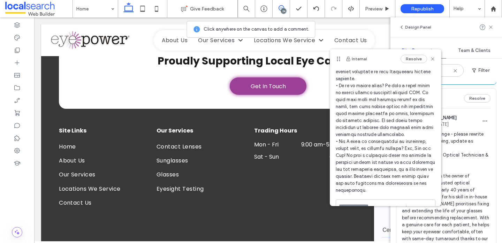
scroll to position [320, 0]
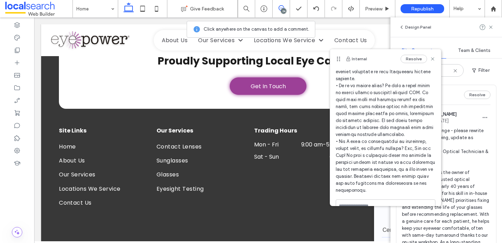
click at [458, 102] on div "Internal 30 Resolve" at bounding box center [446, 95] width 100 height 20
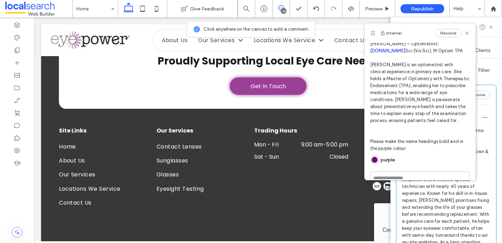
scroll to position [226, 0]
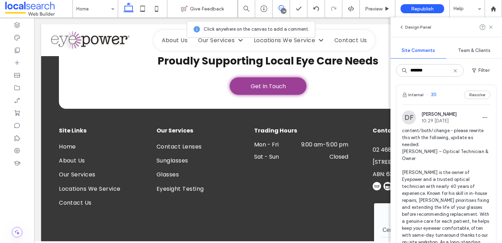
click at [484, 40] on div "Design Panel Site Comments Team & Clients ******* Filter Internal 36 Resolve DF…" at bounding box center [445, 129] width 111 height 225
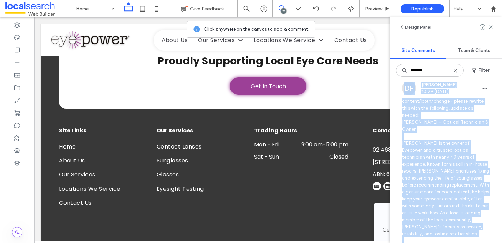
scroll to position [344, 0]
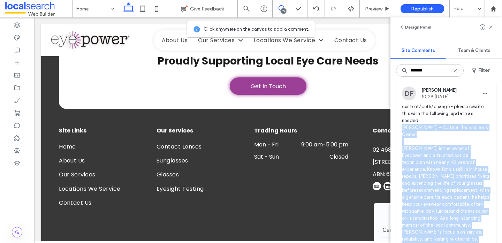
drag, startPoint x: 442, startPoint y: 167, endPoint x: 400, endPoint y: 118, distance: 63.7
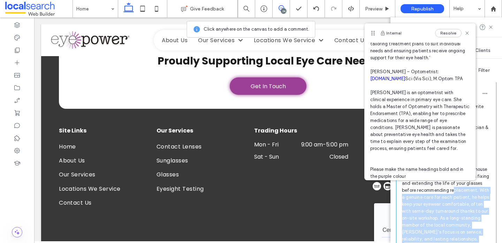
scroll to position [226, 0]
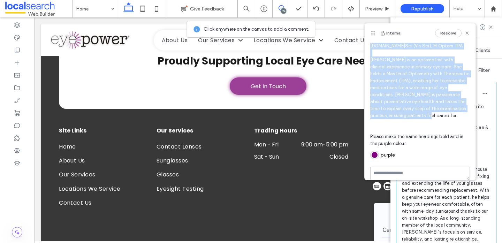
drag, startPoint x: 370, startPoint y: 77, endPoint x: 458, endPoint y: 108, distance: 93.8
copy span "Emad Abdelmalek – Optical Technician & Owner Emad is the owner of Eyepower and …"
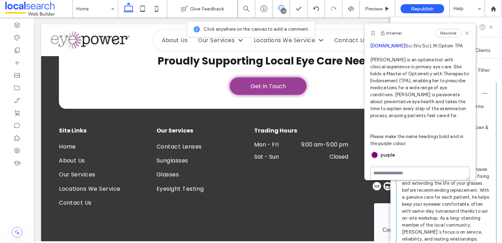
click at [403, 167] on textarea at bounding box center [420, 174] width 100 height 14
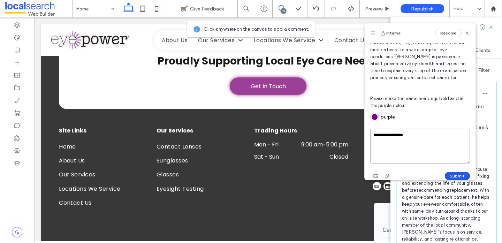
type textarea "**********"
click at [460, 172] on button "Submit" at bounding box center [457, 176] width 25 height 8
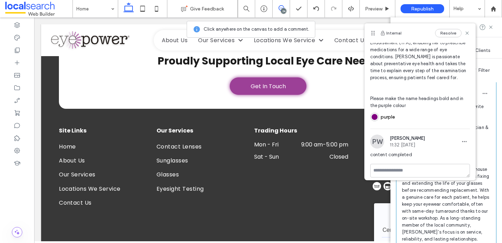
scroll to position [262, 0]
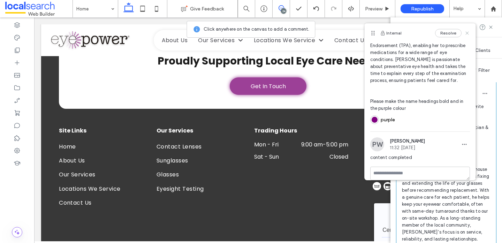
click at [468, 32] on use at bounding box center [466, 32] width 3 height 3
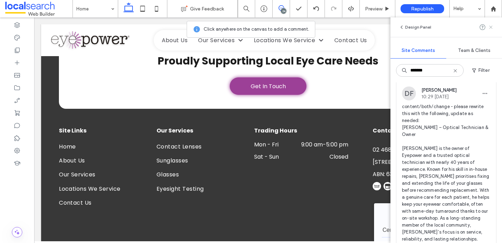
click at [490, 29] on icon at bounding box center [491, 27] width 6 height 6
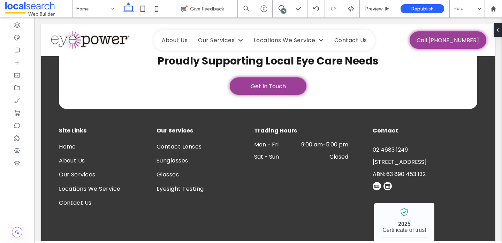
scroll to position [0, 0]
type input "*******"
type input "**"
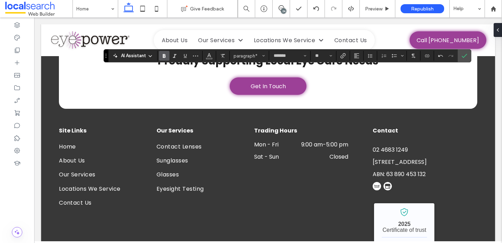
click at [161, 53] on span "Bold" at bounding box center [162, 56] width 3 height 10
click at [464, 57] on icon "Confirm" at bounding box center [464, 56] width 6 height 6
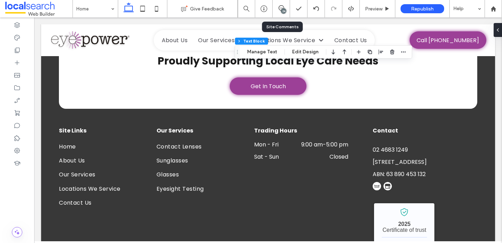
click at [285, 5] on div "24" at bounding box center [280, 8] width 17 height 17
click at [283, 6] on icon at bounding box center [281, 8] width 6 height 6
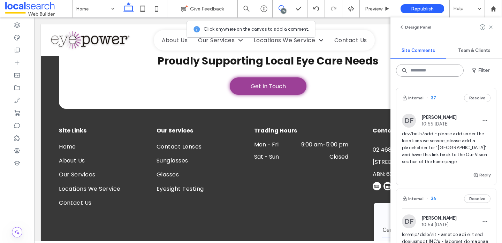
click at [409, 72] on input at bounding box center [430, 70] width 68 height 13
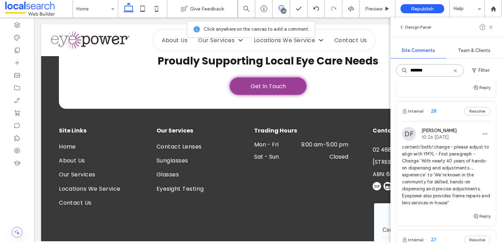
scroll to position [907, 0]
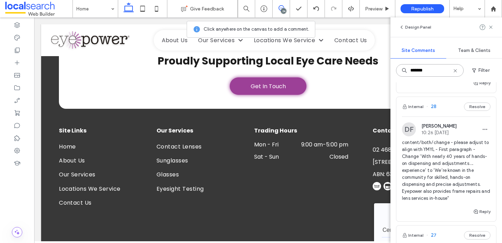
type input "*******"
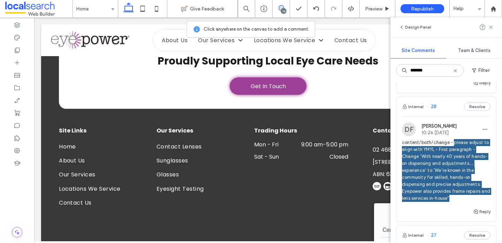
drag, startPoint x: 455, startPoint y: 161, endPoint x: 454, endPoint y: 100, distance: 60.7
click at [453, 139] on div "content/both/change - please adjust to align with YMYL - First paragraph - Chan…" at bounding box center [446, 173] width 89 height 68
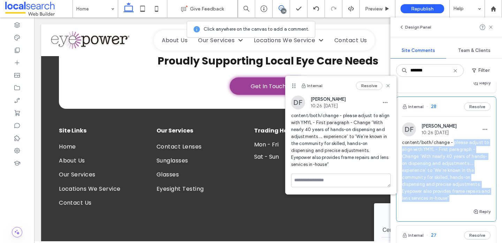
copy span "please adjust to align with YMYL - First paragraph - Change ‘With nearly 40 yea…"
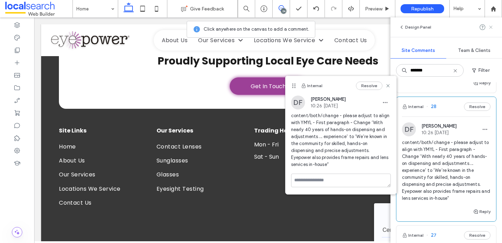
click at [492, 27] on icon at bounding box center [491, 27] width 6 height 6
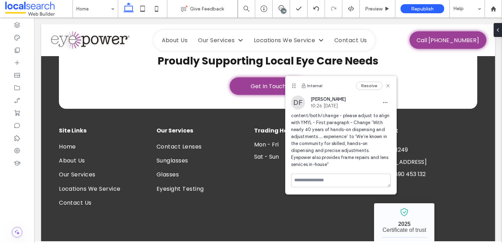
scroll to position [0, 0]
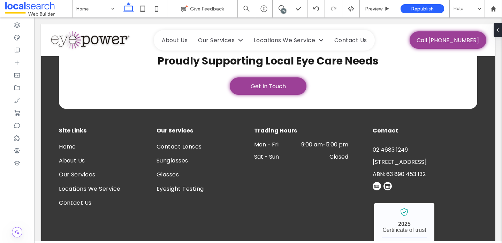
type input "*******"
type input "**"
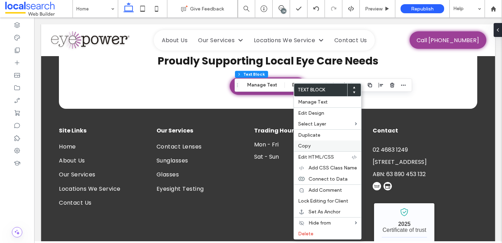
click at [319, 147] on label "Copy" at bounding box center [327, 146] width 59 height 6
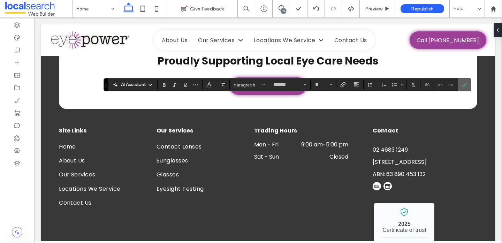
click at [466, 84] on use "Confirm" at bounding box center [464, 85] width 6 height 4
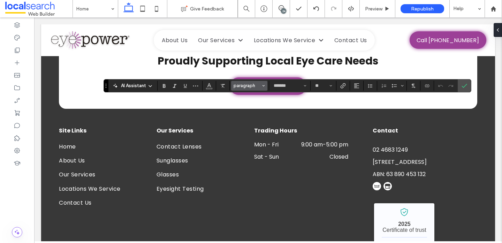
click at [250, 86] on span "paragraph" at bounding box center [246, 85] width 27 height 5
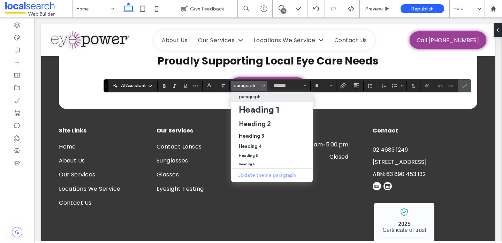
click at [253, 94] on p "paragraph" at bounding box center [250, 96] width 22 height 5
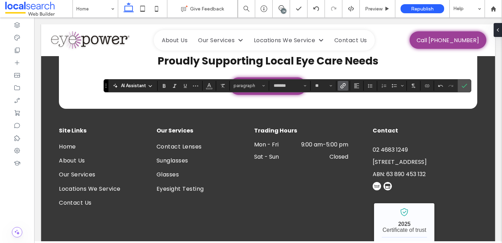
click at [341, 86] on icon "Link" at bounding box center [343, 86] width 6 height 6
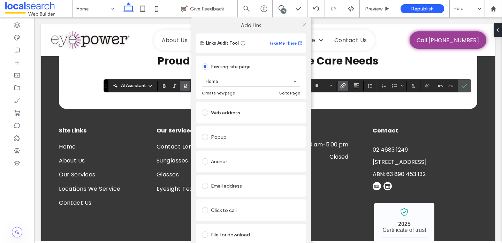
click at [237, 207] on div "Click to call" at bounding box center [251, 210] width 98 height 11
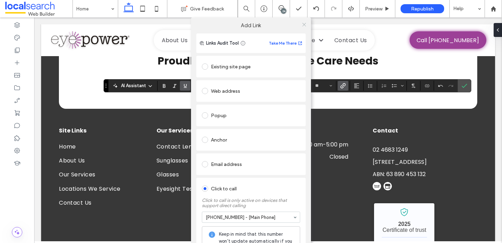
click at [302, 22] on icon at bounding box center [303, 24] width 5 height 5
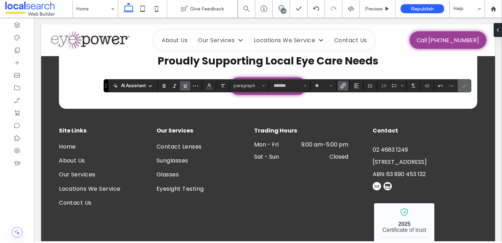
click at [464, 89] on span "Confirm" at bounding box center [462, 85] width 3 height 13
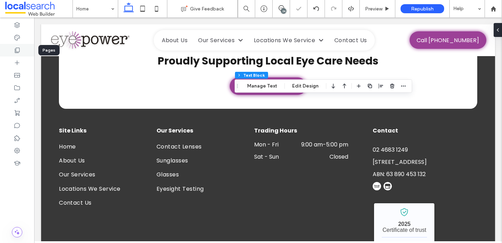
click at [24, 51] on div at bounding box center [17, 50] width 34 height 13
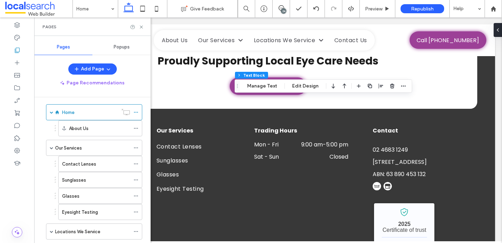
scroll to position [1, 0]
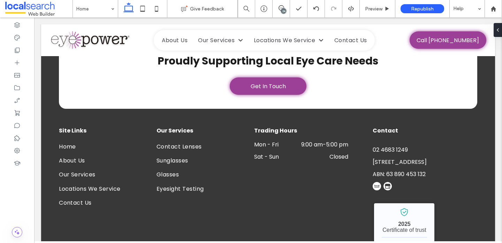
type input "*******"
type input "**"
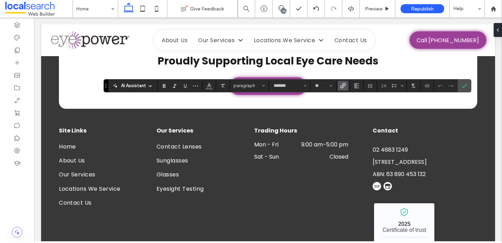
click at [343, 87] on use "Link" at bounding box center [342, 85] width 5 height 5
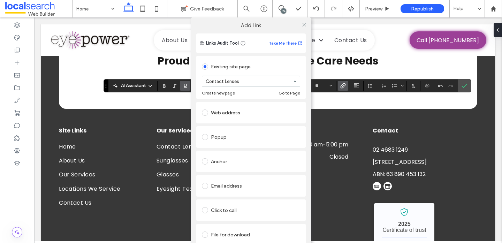
click at [299, 26] on div at bounding box center [304, 24] width 10 height 10
click at [306, 25] on div at bounding box center [304, 24] width 10 height 10
click at [302, 24] on use at bounding box center [303, 24] width 3 height 3
click at [302, 26] on icon at bounding box center [303, 24] width 5 height 5
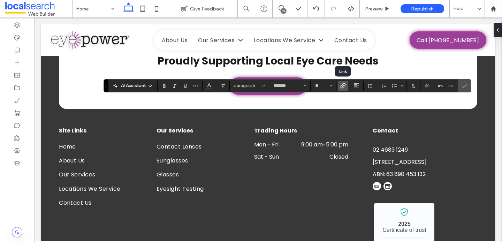
click at [344, 83] on use "Link" at bounding box center [342, 85] width 5 height 5
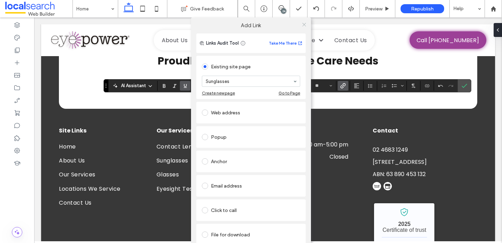
click at [301, 24] on icon at bounding box center [303, 24] width 5 height 5
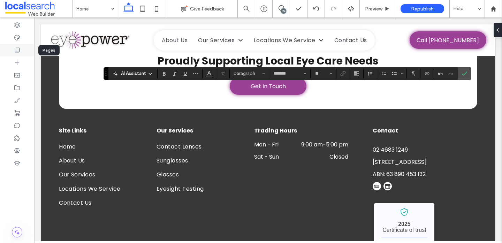
click at [23, 51] on div at bounding box center [17, 50] width 34 height 13
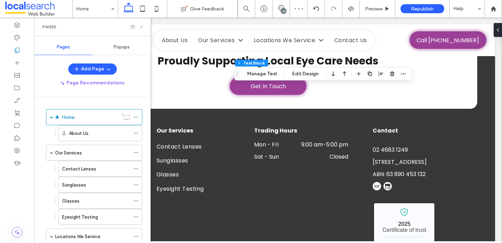
click at [140, 26] on use at bounding box center [141, 26] width 3 height 3
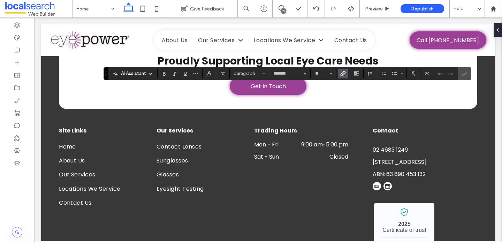
click at [341, 73] on icon "Link" at bounding box center [343, 74] width 6 height 6
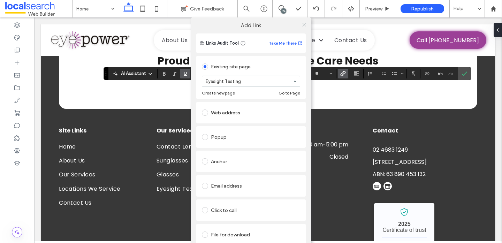
click at [301, 25] on icon at bounding box center [303, 24] width 5 height 5
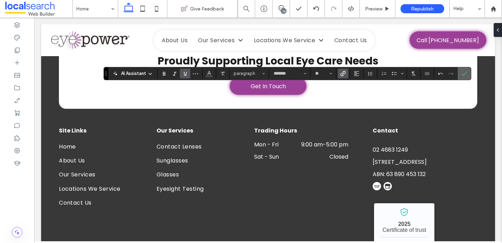
click at [467, 73] on icon "Confirm" at bounding box center [464, 74] width 6 height 6
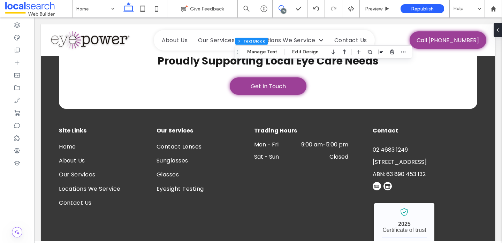
click at [282, 7] on icon at bounding box center [281, 8] width 6 height 6
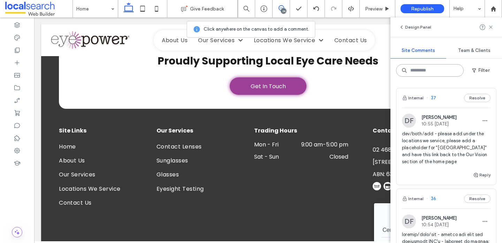
click at [422, 69] on input at bounding box center [430, 70] width 68 height 13
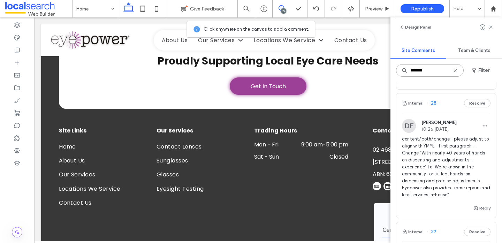
scroll to position [909, 0]
type input "*******"
click at [477, 208] on use "button" at bounding box center [476, 210] width 4 height 4
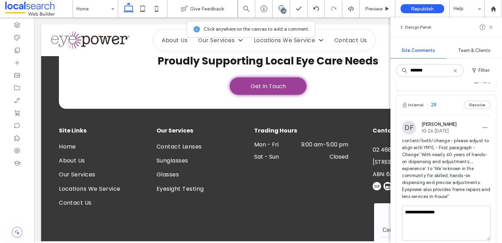
scroll to position [942, 0]
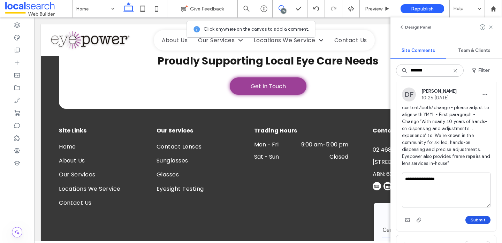
type textarea "**********"
click at [479, 216] on button "Submit" at bounding box center [477, 220] width 25 height 8
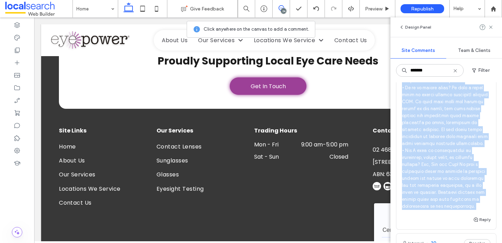
scroll to position [176, 0]
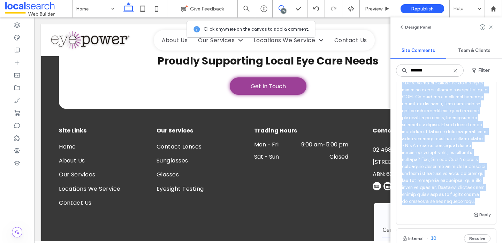
drag, startPoint x: 445, startPoint y: 95, endPoint x: 441, endPoint y: 200, distance: 104.6
click at [441, 200] on span at bounding box center [446, 79] width 89 height 251
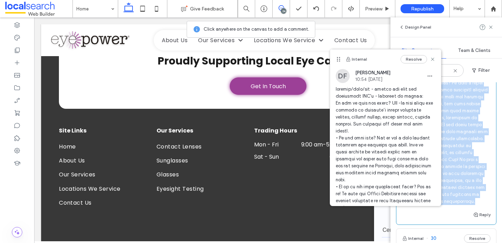
copy span "please add here the additional FAQ's - optimise as needed: Do you do kids eye t…"
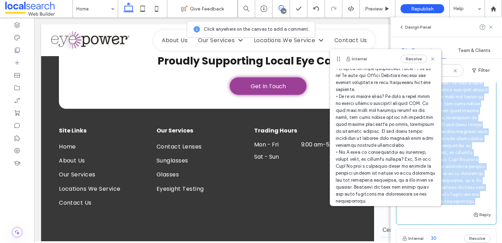
scroll to position [120, 0]
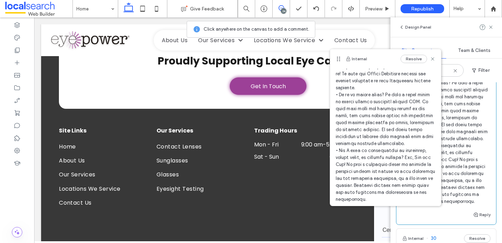
click at [358, 208] on textarea at bounding box center [386, 215] width 100 height 14
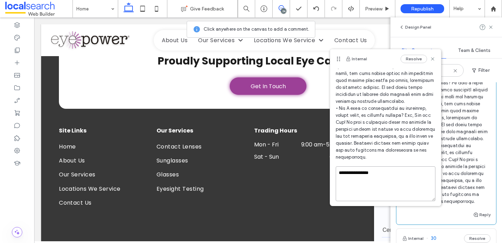
scroll to position [167, 0]
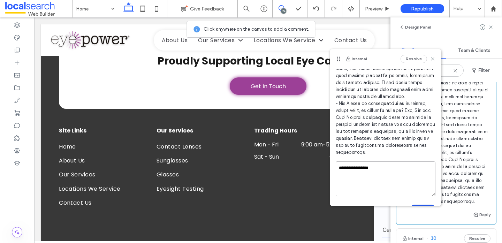
type textarea "**********"
click at [427, 205] on button "Submit" at bounding box center [422, 209] width 25 height 8
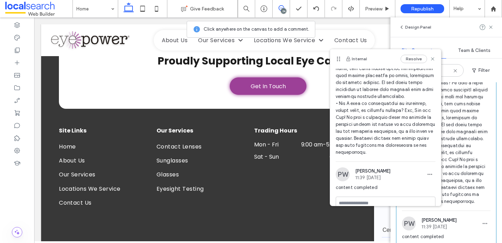
scroll to position [164, 0]
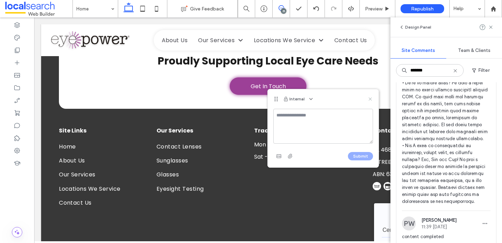
click at [369, 98] on use at bounding box center [369, 98] width 3 height 3
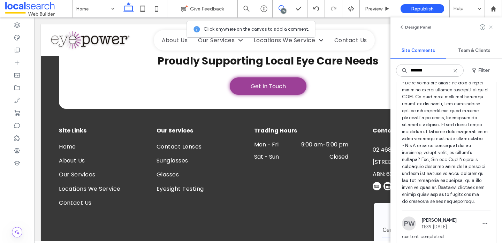
click at [491, 26] on use at bounding box center [490, 26] width 3 height 3
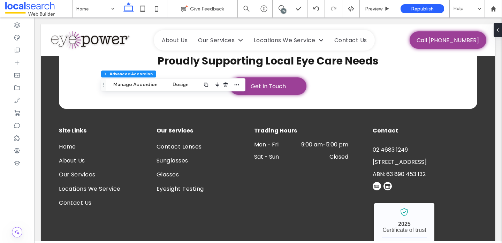
type input "*"
click at [134, 77] on button "Column" at bounding box center [135, 73] width 21 height 7
click at [138, 84] on button "Manage Accordion" at bounding box center [135, 84] width 53 height 8
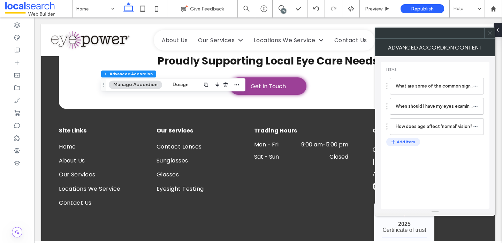
click at [414, 140] on button "Add Item" at bounding box center [403, 142] width 34 height 8
click at [413, 148] on label "Title or Question" at bounding box center [433, 147] width 77 height 14
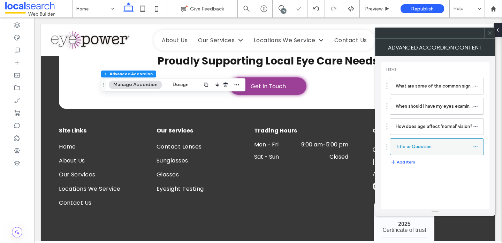
click at [421, 141] on label "Title or Question" at bounding box center [433, 147] width 77 height 14
click at [479, 146] on div at bounding box center [477, 146] width 8 height 10
click at [475, 145] on icon at bounding box center [475, 146] width 5 height 5
click at [436, 153] on div "Rename" at bounding box center [437, 149] width 58 height 13
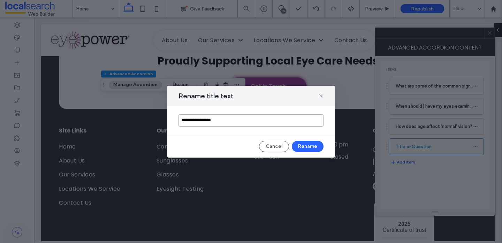
drag, startPoint x: 267, startPoint y: 116, endPoint x: 182, endPoint y: 110, distance: 85.2
click at [182, 110] on div "**********" at bounding box center [250, 120] width 167 height 29
drag, startPoint x: 232, startPoint y: 125, endPoint x: 126, endPoint y: 105, distance: 107.8
click at [126, 105] on div "**********" at bounding box center [251, 121] width 502 height 243
paste input "**********"
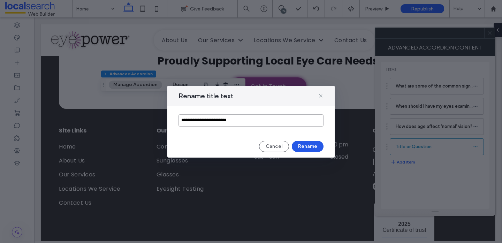
type input "**********"
click at [312, 148] on button "Rename" at bounding box center [308, 146] width 32 height 11
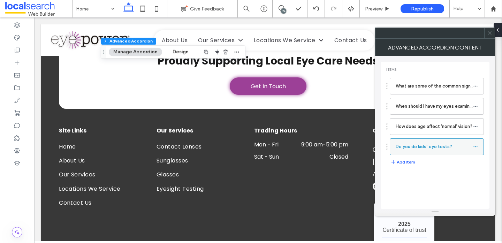
click at [416, 147] on label "Do you do kids’ eye tests?" at bounding box center [433, 147] width 77 height 14
click at [411, 149] on label "Do you do kids’ eye tests?" at bounding box center [433, 147] width 77 height 14
click at [477, 147] on icon at bounding box center [475, 146] width 5 height 5
click at [475, 148] on icon at bounding box center [475, 146] width 5 height 5
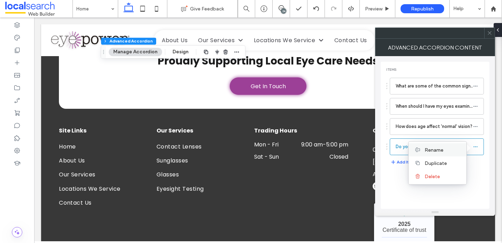
click at [451, 147] on label "Rename" at bounding box center [442, 150] width 36 height 6
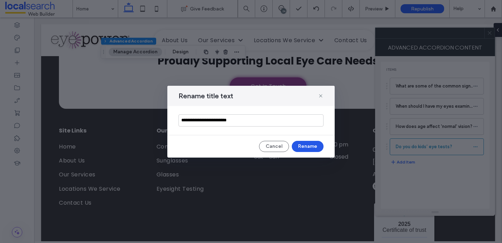
click at [297, 149] on button "Rename" at bounding box center [308, 146] width 32 height 11
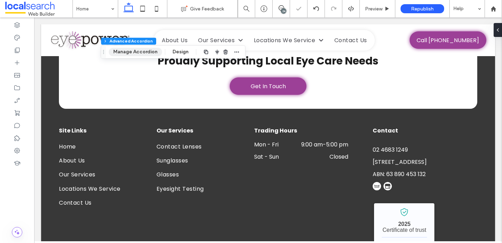
click at [130, 48] on button "Manage Accordion" at bounding box center [135, 52] width 53 height 8
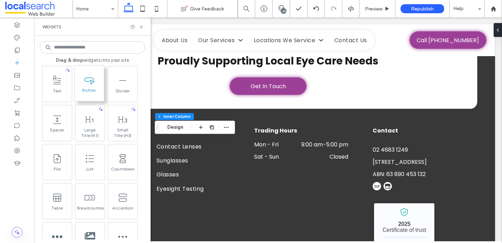
scroll to position [31, 0]
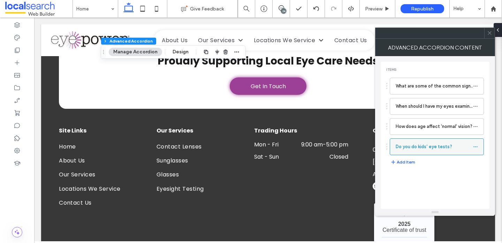
click at [475, 145] on icon at bounding box center [475, 146] width 5 height 5
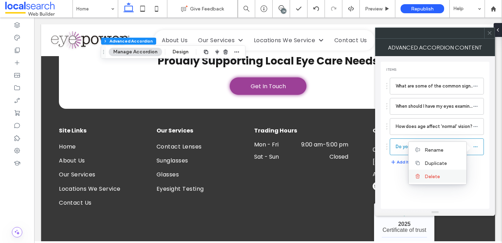
click at [438, 173] on span "Delete" at bounding box center [431, 176] width 15 height 6
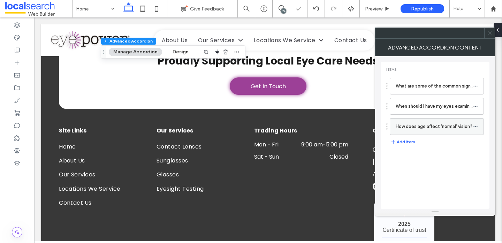
click at [476, 127] on icon at bounding box center [475, 126] width 5 height 5
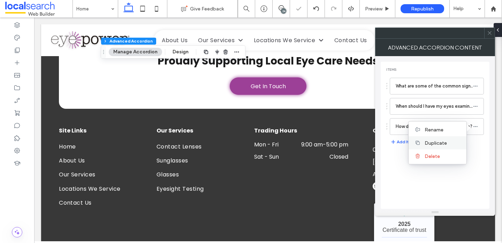
click at [449, 141] on label "Duplicate" at bounding box center [442, 143] width 36 height 6
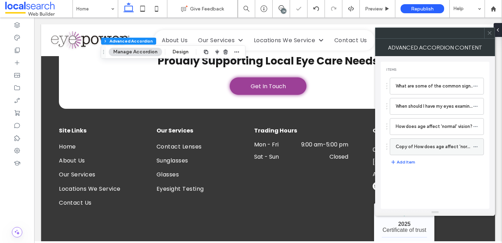
click at [478, 144] on div at bounding box center [477, 146] width 8 height 10
click at [477, 145] on icon at bounding box center [475, 146] width 5 height 5
click at [451, 147] on label "Rename" at bounding box center [442, 150] width 36 height 6
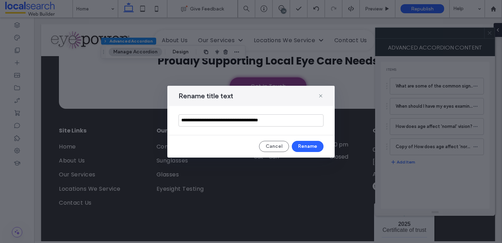
drag, startPoint x: 289, startPoint y: 118, endPoint x: 151, endPoint y: 93, distance: 140.2
click at [151, 93] on div "**********" at bounding box center [251, 121] width 502 height 243
paste input "**********"
type input "**********"
click at [311, 149] on button "Rename" at bounding box center [308, 146] width 32 height 11
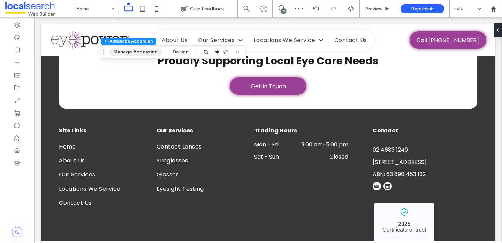
click at [139, 48] on button "Manage Accordion" at bounding box center [135, 52] width 53 height 8
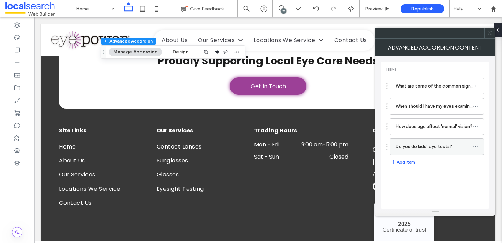
click at [438, 146] on label "Do you do kids’ eye tests?" at bounding box center [433, 147] width 77 height 14
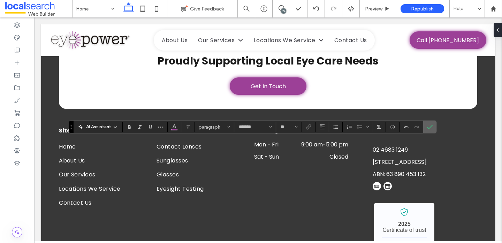
click at [431, 124] on icon "Confirm" at bounding box center [430, 127] width 6 height 6
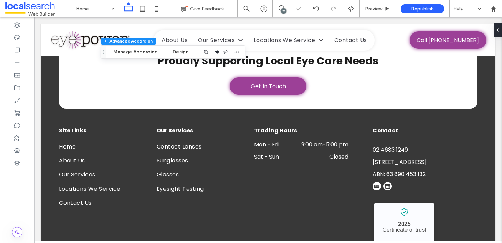
type input "*"
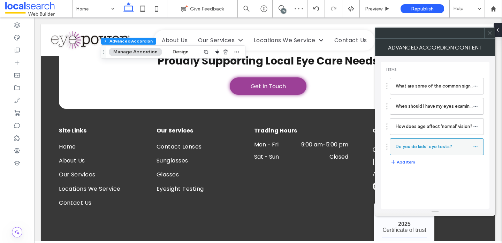
click at [475, 144] on icon at bounding box center [475, 146] width 5 height 5
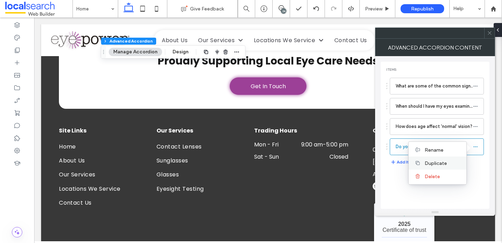
click at [449, 160] on label "Duplicate" at bounding box center [442, 163] width 36 height 6
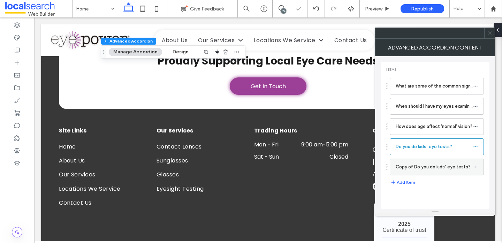
click at [451, 162] on label "Copy of Do you do kids’ eye tests?" at bounding box center [433, 167] width 77 height 14
click at [476, 166] on icon at bounding box center [475, 166] width 5 height 5
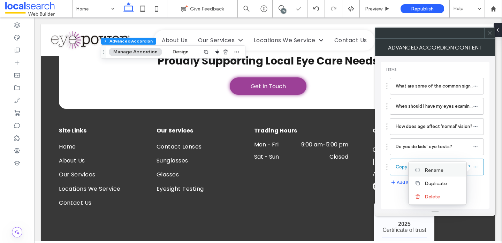
click at [446, 166] on div "Rename" at bounding box center [437, 169] width 58 height 13
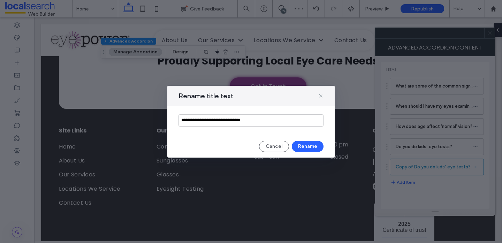
drag, startPoint x: 267, startPoint y: 122, endPoint x: 176, endPoint y: 118, distance: 91.7
click at [176, 118] on div "**********" at bounding box center [250, 120] width 167 height 29
click at [262, 120] on input at bounding box center [250, 120] width 145 height 12
paste input "**********"
type input "**********"
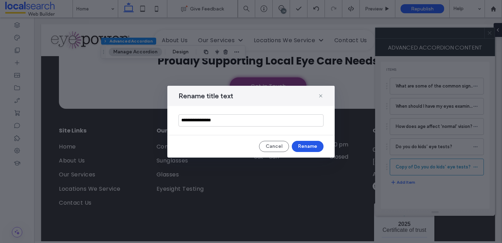
click at [306, 144] on button "Rename" at bounding box center [308, 146] width 32 height 11
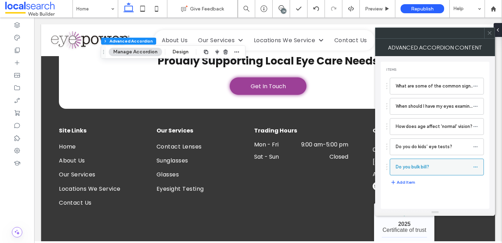
click at [475, 163] on span at bounding box center [475, 167] width 5 height 10
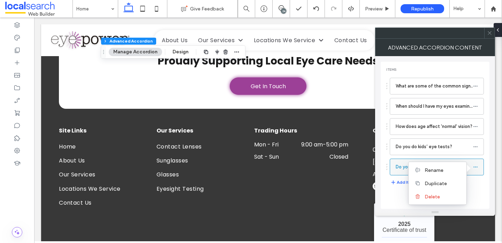
click at [398, 170] on label "Do you bulk bill?" at bounding box center [433, 167] width 77 height 14
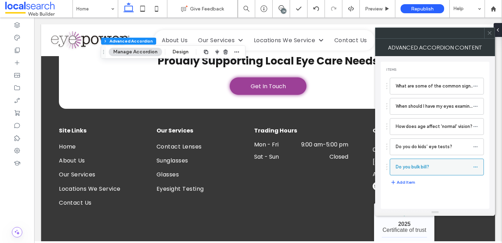
click at [426, 166] on label "Do you bulk bill?" at bounding box center [433, 167] width 77 height 14
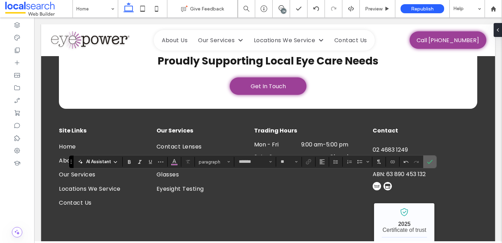
click at [425, 161] on label "Confirm" at bounding box center [429, 161] width 10 height 13
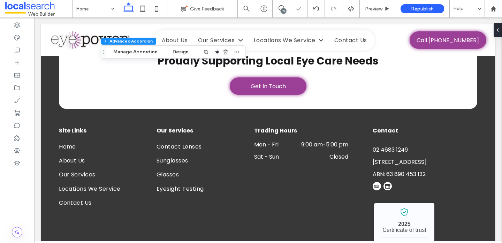
type input "*"
click at [147, 51] on button "Manage Accordion" at bounding box center [135, 52] width 53 height 8
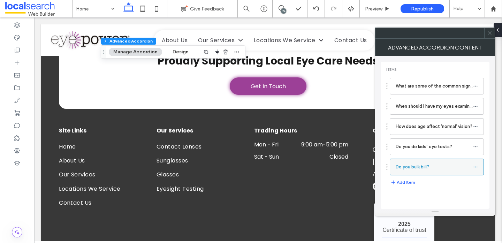
click at [476, 166] on use at bounding box center [475, 166] width 4 height 1
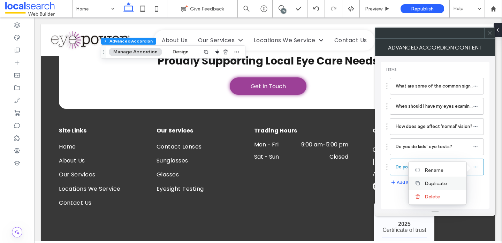
click at [454, 184] on label "Duplicate" at bounding box center [442, 183] width 36 height 6
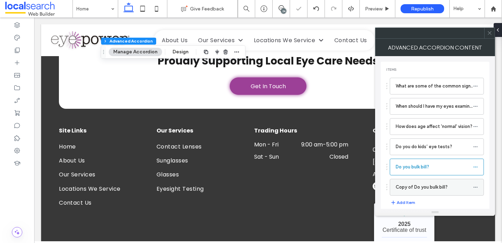
click at [416, 189] on label "Copy of Do you bulk bill?" at bounding box center [433, 187] width 77 height 14
click at [475, 185] on icon at bounding box center [475, 187] width 5 height 5
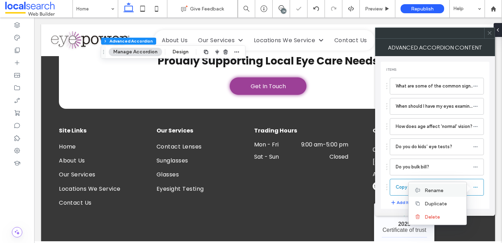
click at [450, 186] on div "Rename" at bounding box center [437, 190] width 58 height 13
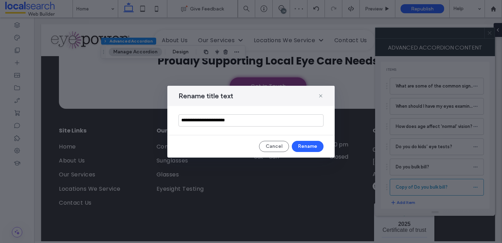
drag, startPoint x: 280, startPoint y: 123, endPoint x: 117, endPoint y: 95, distance: 165.4
click at [117, 95] on div "**********" at bounding box center [251, 121] width 502 height 243
paste input "**********"
type input "**********"
click at [314, 145] on button "Rename" at bounding box center [308, 146] width 32 height 11
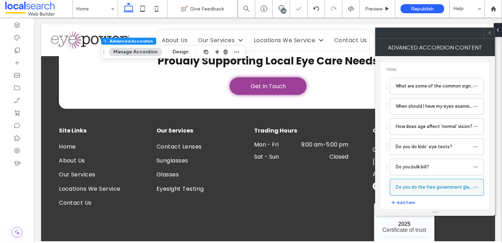
click at [430, 191] on label "Do you do the free government glasses?" at bounding box center [433, 187] width 77 height 14
click at [433, 186] on label "Do you do the free government glasses?" at bounding box center [433, 187] width 77 height 14
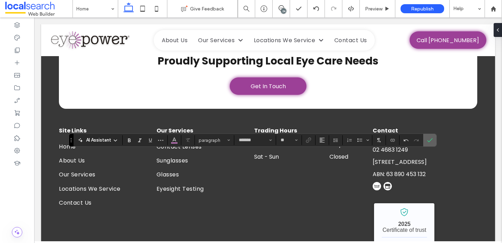
click at [429, 141] on use "Confirm" at bounding box center [430, 140] width 6 height 4
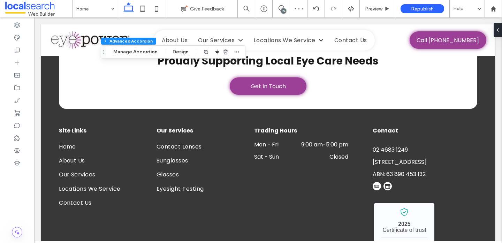
type input "*"
click at [134, 53] on button "Manage Accordion" at bounding box center [135, 52] width 53 height 8
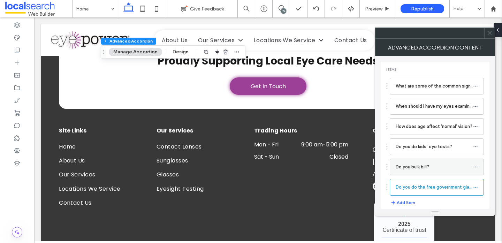
scroll to position [3, 0]
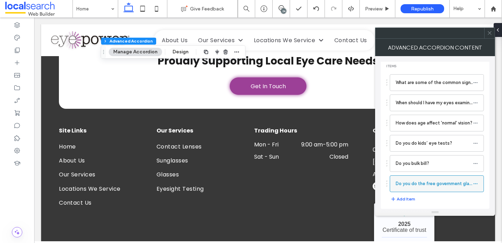
click at [476, 184] on icon at bounding box center [475, 183] width 5 height 5
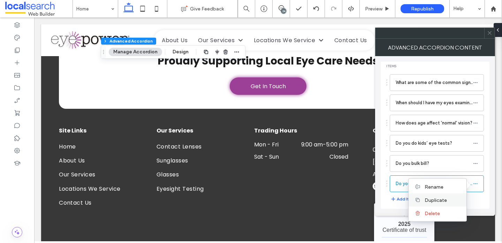
click at [430, 197] on span "Duplicate" at bounding box center [435, 200] width 22 height 6
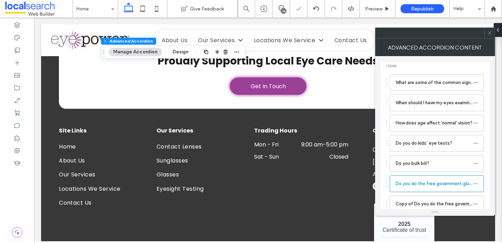
scroll to position [24, 0]
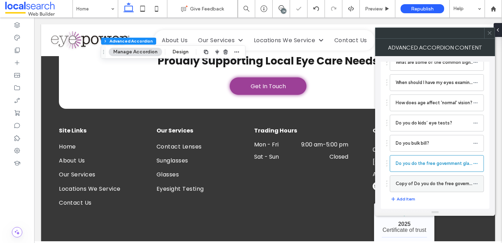
click at [422, 185] on label "Copy of Do you do the free government glasses?" at bounding box center [433, 184] width 77 height 14
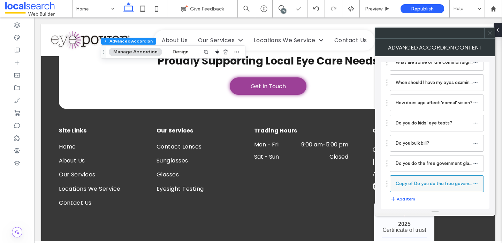
click at [477, 183] on icon at bounding box center [475, 183] width 5 height 5
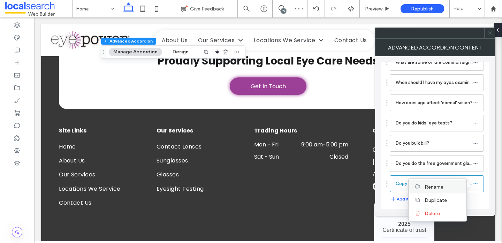
click at [450, 190] on div "Rename" at bounding box center [437, 186] width 58 height 13
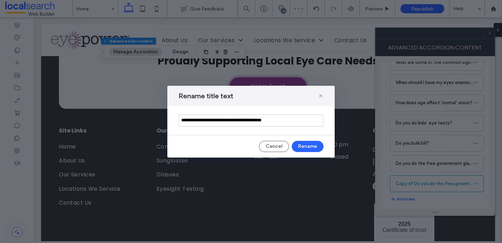
drag, startPoint x: 310, startPoint y: 118, endPoint x: 187, endPoint y: 100, distance: 124.2
click at [186, 101] on div "**********" at bounding box center [250, 122] width 167 height 72
paste input "**********"
type input "**********"
click at [303, 144] on button "Rename" at bounding box center [308, 146] width 32 height 11
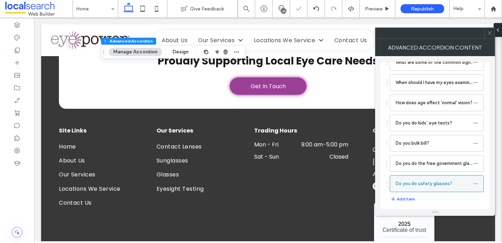
click at [428, 188] on label "Do you do safety glasses?" at bounding box center [433, 184] width 77 height 14
click at [438, 183] on label "Do you do safety glasses?" at bounding box center [433, 184] width 77 height 14
click at [455, 186] on label "Do you do safety glasses?" at bounding box center [433, 184] width 77 height 14
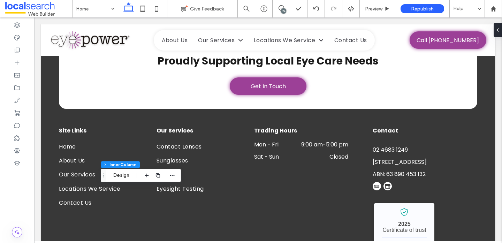
type input "**"
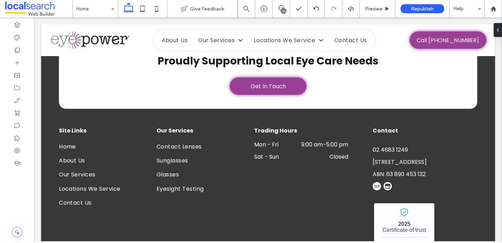
type input "*******"
type input "**"
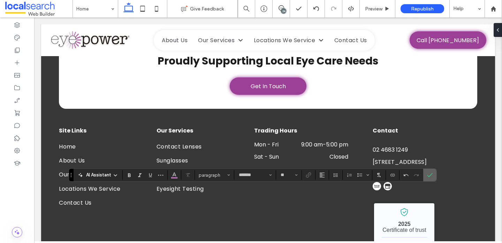
click at [428, 170] on span "Confirm" at bounding box center [428, 175] width 3 height 13
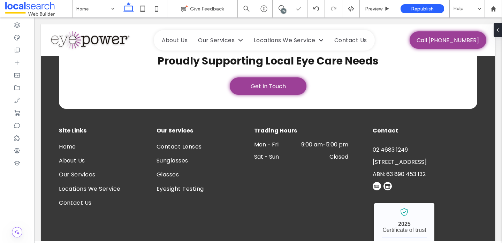
type input "*"
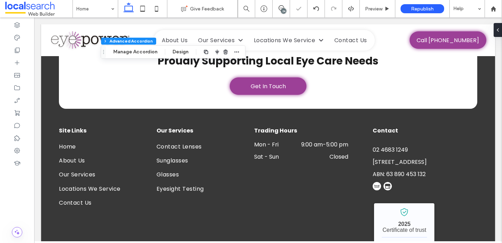
scroll to position [131, 0]
click at [149, 51] on button "Manage Accordion" at bounding box center [135, 52] width 53 height 8
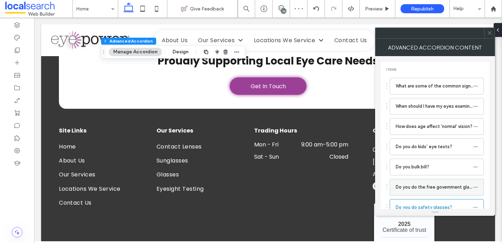
scroll to position [24, 0]
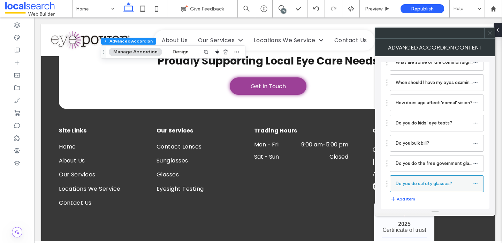
click at [475, 183] on use at bounding box center [475, 183] width 4 height 1
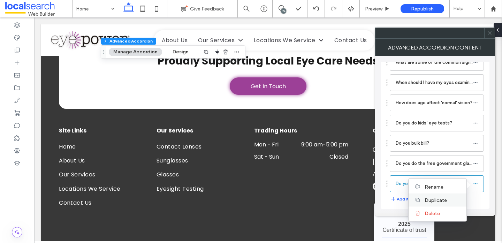
click at [438, 195] on div "Duplicate" at bounding box center [437, 199] width 58 height 13
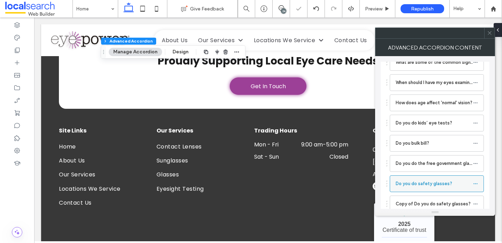
scroll to position [44, 0]
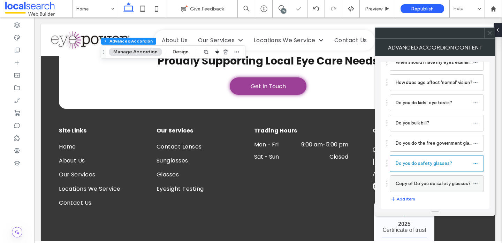
click at [432, 188] on label "Copy of Do you do safety glasses?" at bounding box center [433, 184] width 77 height 14
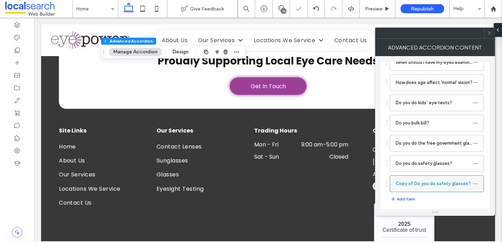
click at [475, 183] on icon at bounding box center [475, 183] width 5 height 5
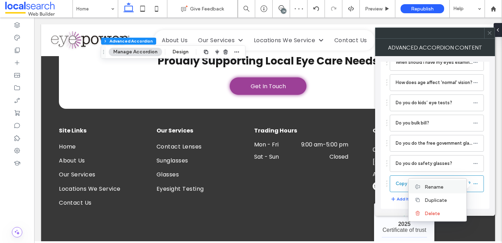
click at [443, 186] on span "Rename" at bounding box center [433, 187] width 19 height 6
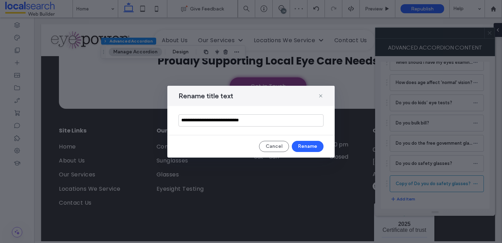
drag, startPoint x: 276, startPoint y: 118, endPoint x: 175, endPoint y: 110, distance: 102.0
click at [175, 111] on div "**********" at bounding box center [250, 120] width 167 height 29
paste input "**********"
type input "**********"
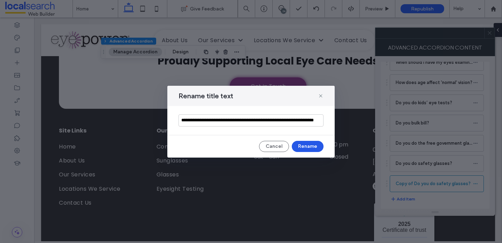
scroll to position [0, 0]
click at [304, 142] on button "Rename" at bounding box center [308, 146] width 32 height 11
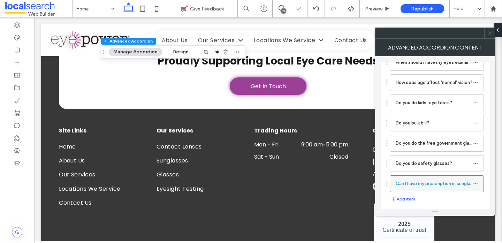
click at [413, 189] on label "Can I have my prescription in sunglasses, diving masks, or swimming goggles?" at bounding box center [433, 184] width 77 height 14
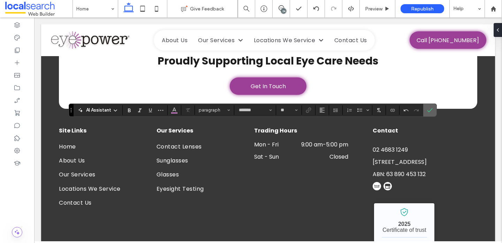
click at [430, 108] on icon "Confirm" at bounding box center [430, 110] width 6 height 6
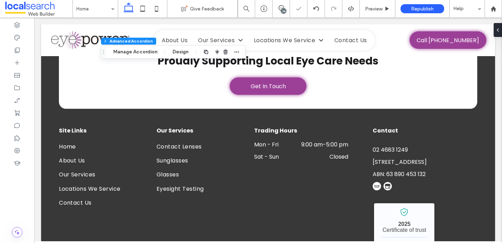
type input "*"
click at [280, 7] on icon at bounding box center [281, 8] width 6 height 6
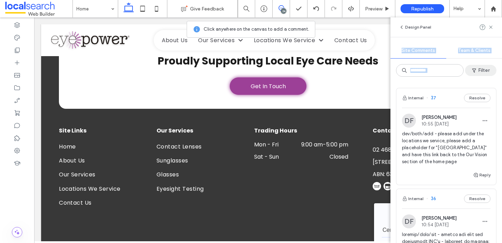
drag, startPoint x: 491, startPoint y: 25, endPoint x: 470, endPoint y: 69, distance: 48.6
click at [470, 69] on div "Design Panel Site Comments Team & Clients Filter Internal 37 Resolve DF Dorotea…" at bounding box center [445, 129] width 111 height 225
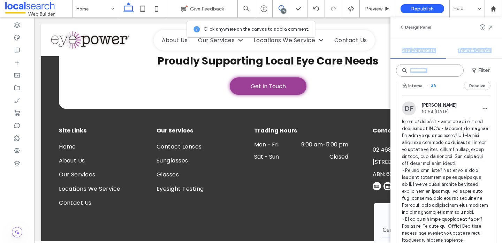
scroll to position [114, 0]
click at [436, 74] on input at bounding box center [430, 70] width 68 height 13
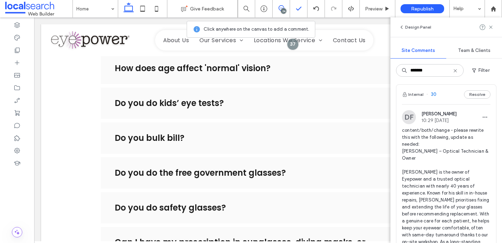
scroll to position [378, 0]
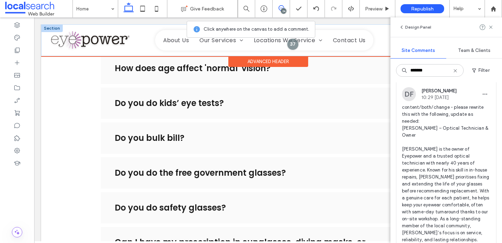
type input "*******"
